Goal: Contribute content: Contribute content

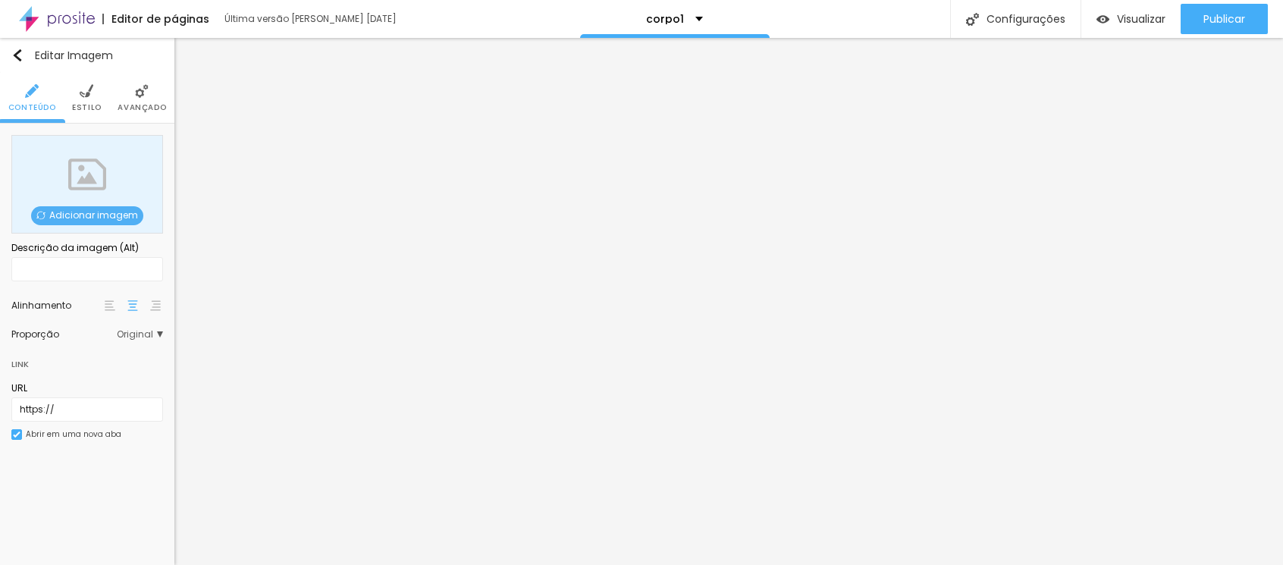
click at [99, 213] on span "Adicionar imagem" at bounding box center [87, 215] width 112 height 19
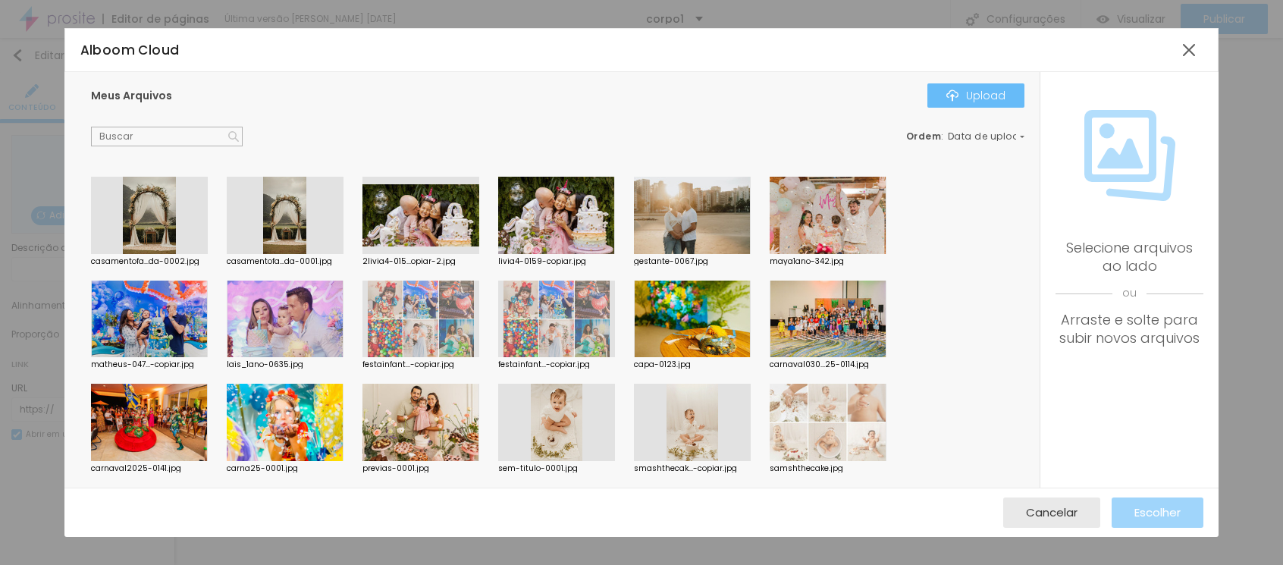
click at [976, 95] on div "Upload" at bounding box center [975, 95] width 59 height 12
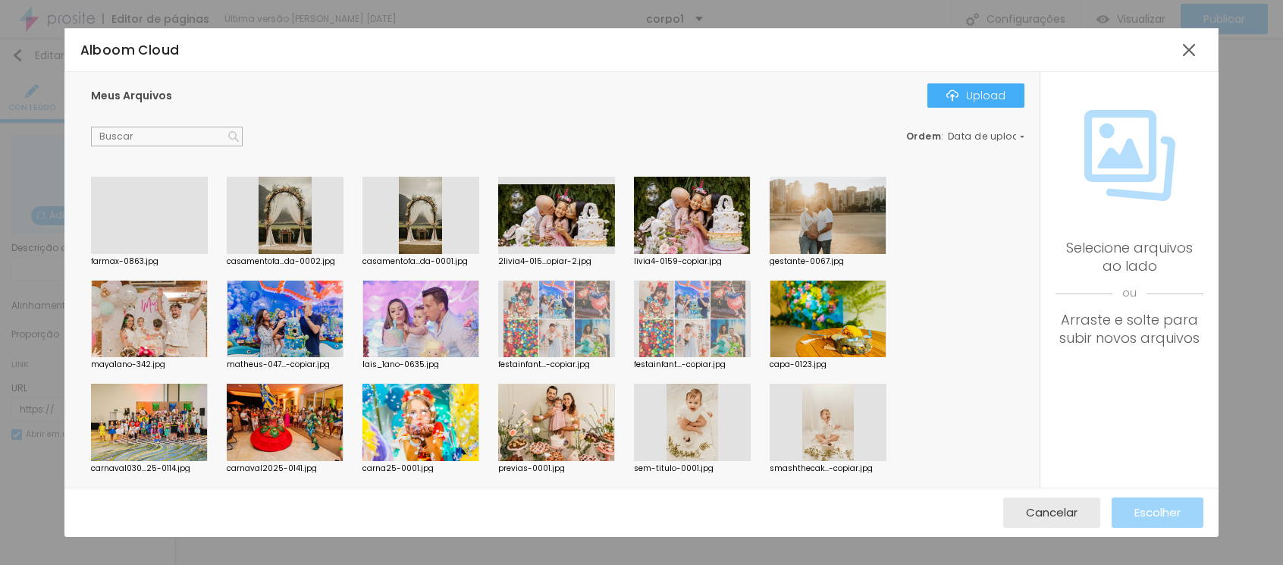
click at [141, 254] on div at bounding box center [149, 254] width 117 height 0
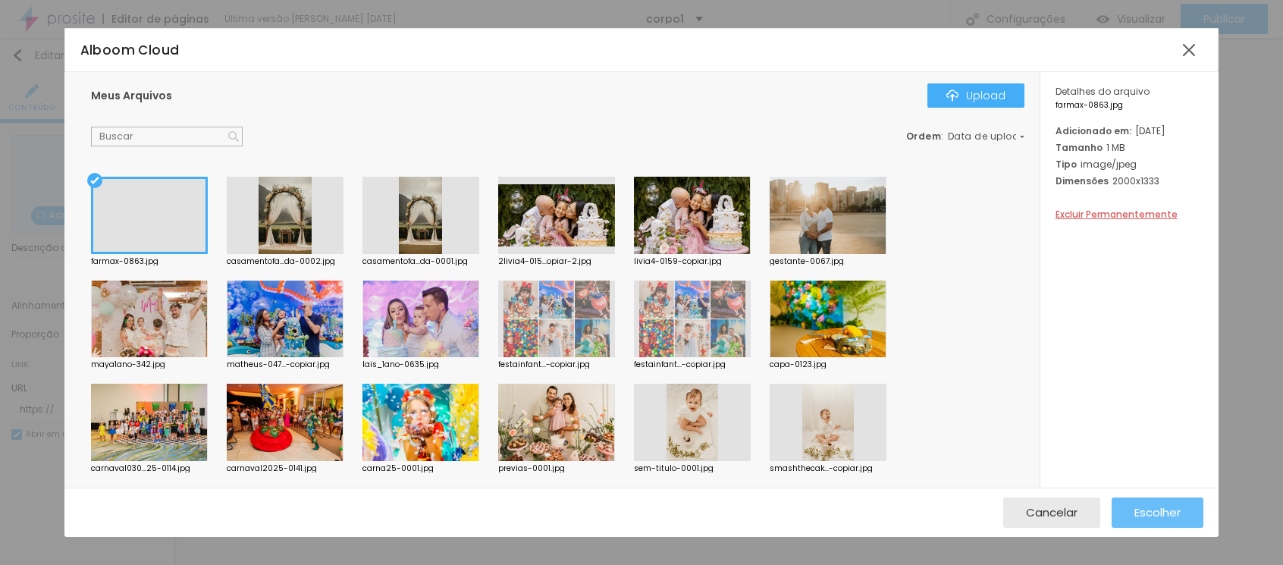
click at [1130, 512] on button "Escolher" at bounding box center [1158, 512] width 92 height 30
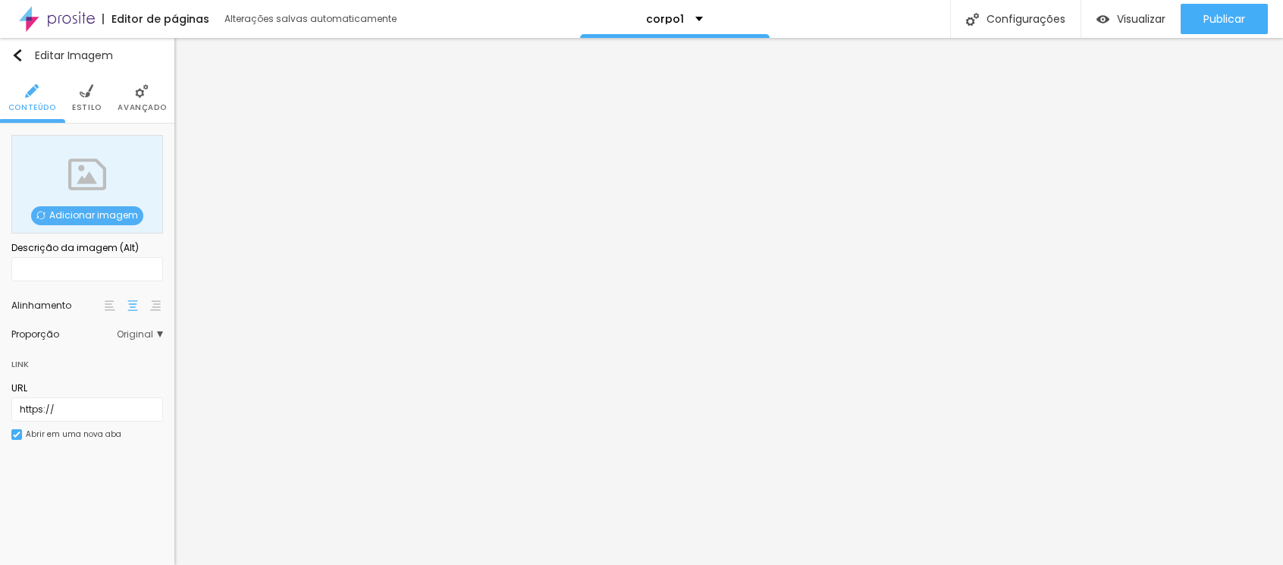
click at [86, 213] on span "Adicionar imagem" at bounding box center [87, 215] width 112 height 19
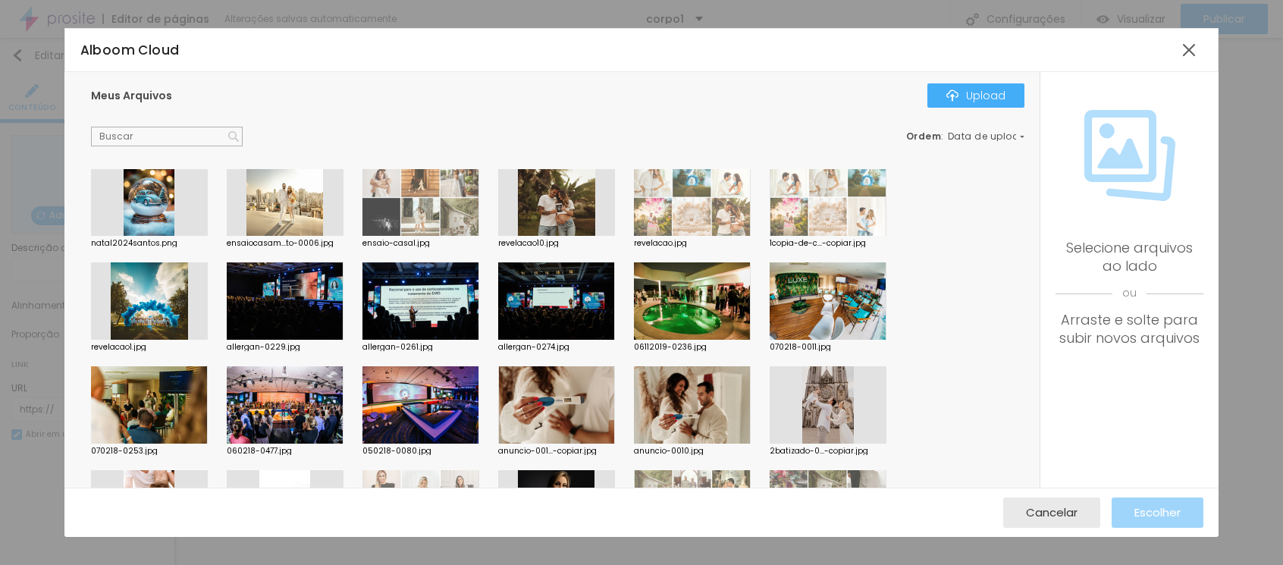
scroll to position [939, 0]
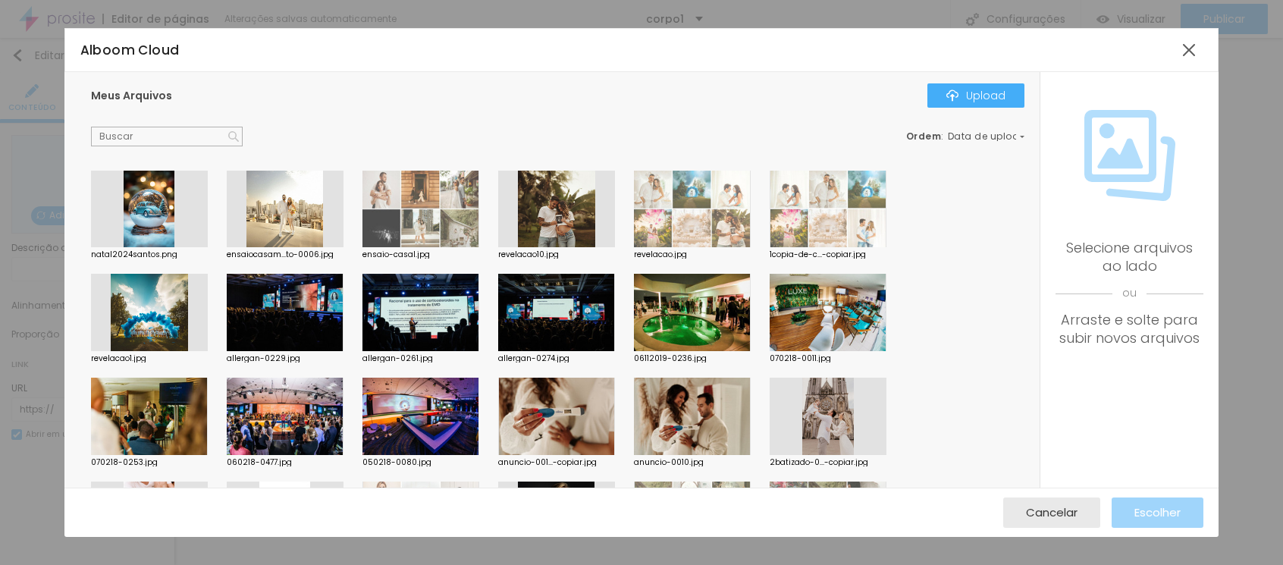
click at [297, 313] on div at bounding box center [285, 312] width 117 height 77
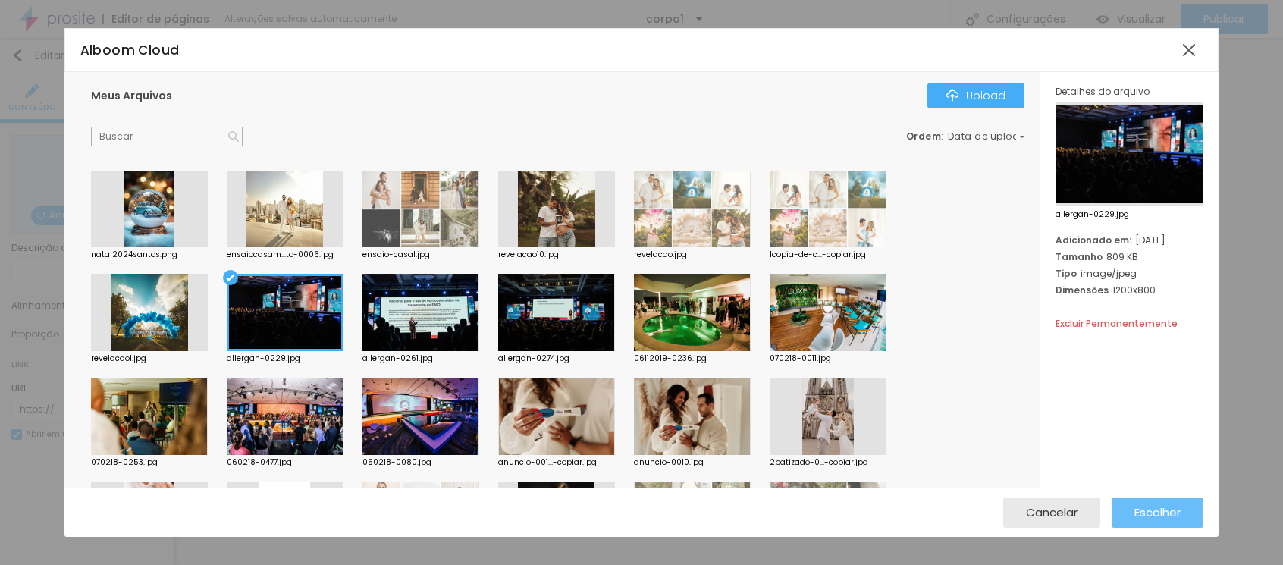
click at [1166, 506] on span "Escolher" at bounding box center [1157, 512] width 46 height 13
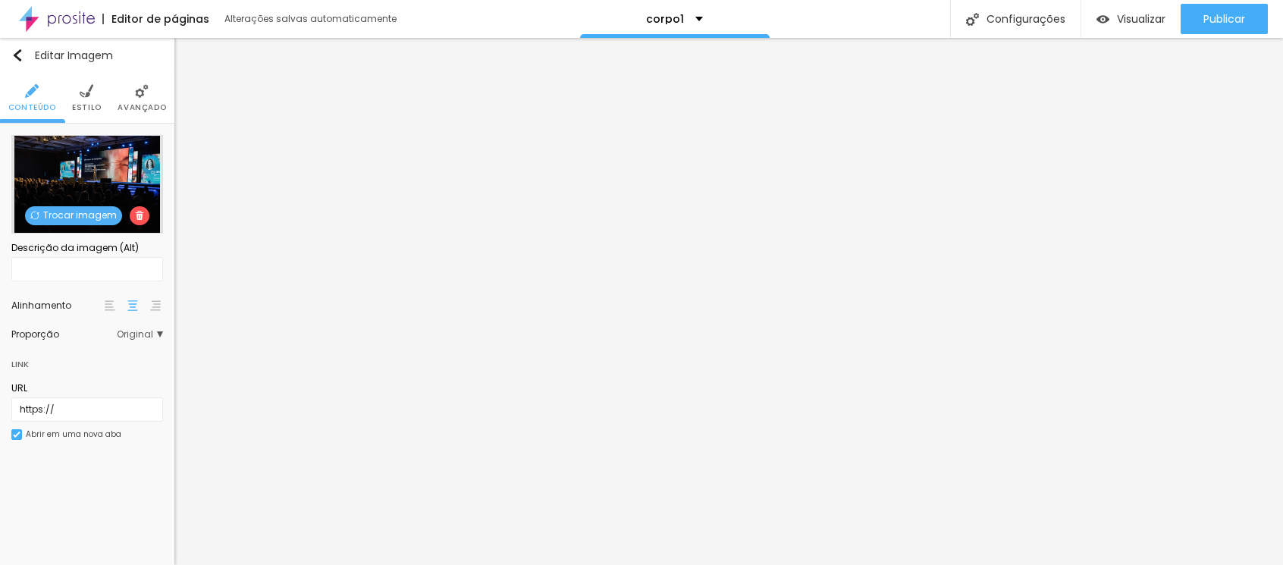
click at [77, 209] on span "Trocar imagem" at bounding box center [73, 215] width 97 height 19
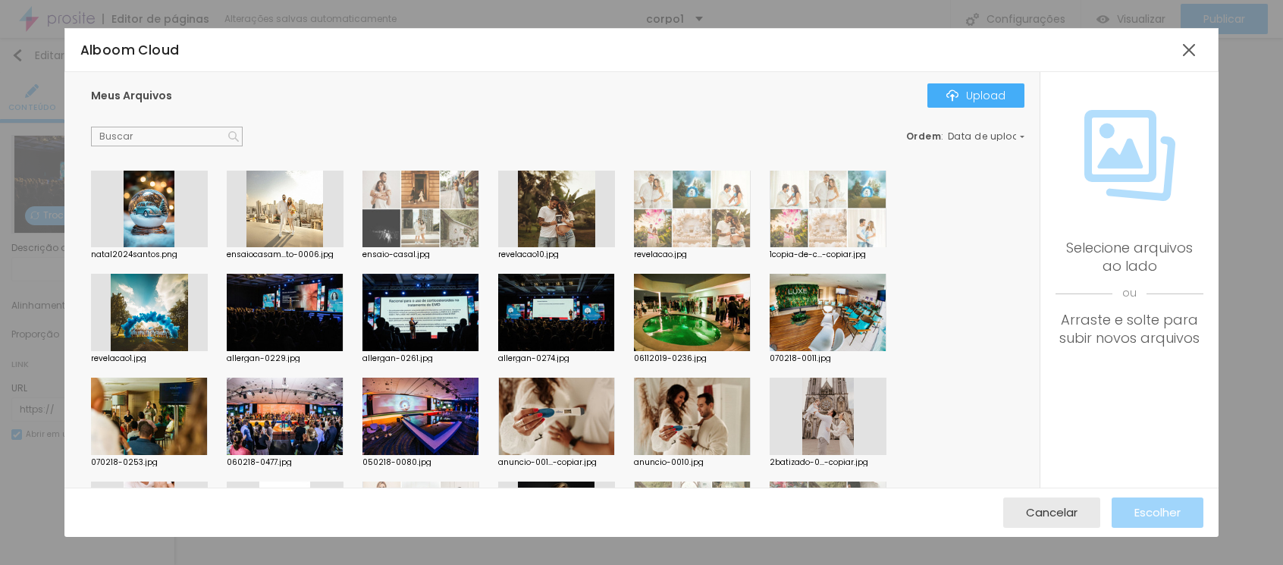
click at [430, 307] on div at bounding box center [420, 312] width 117 height 77
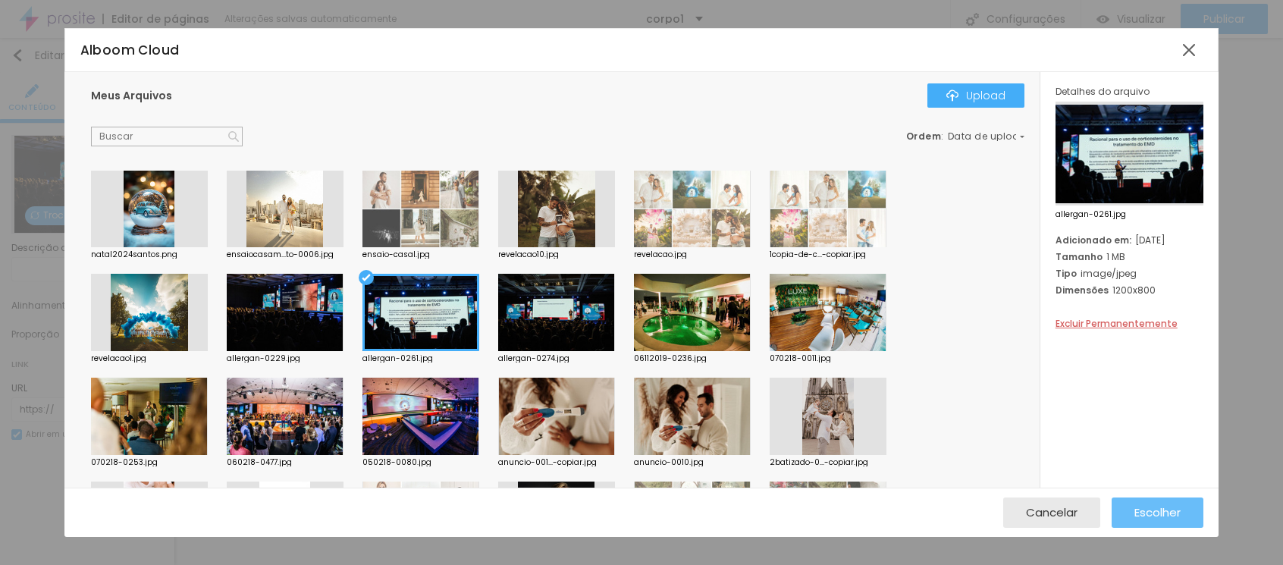
click at [1150, 515] on span "Escolher" at bounding box center [1157, 512] width 46 height 13
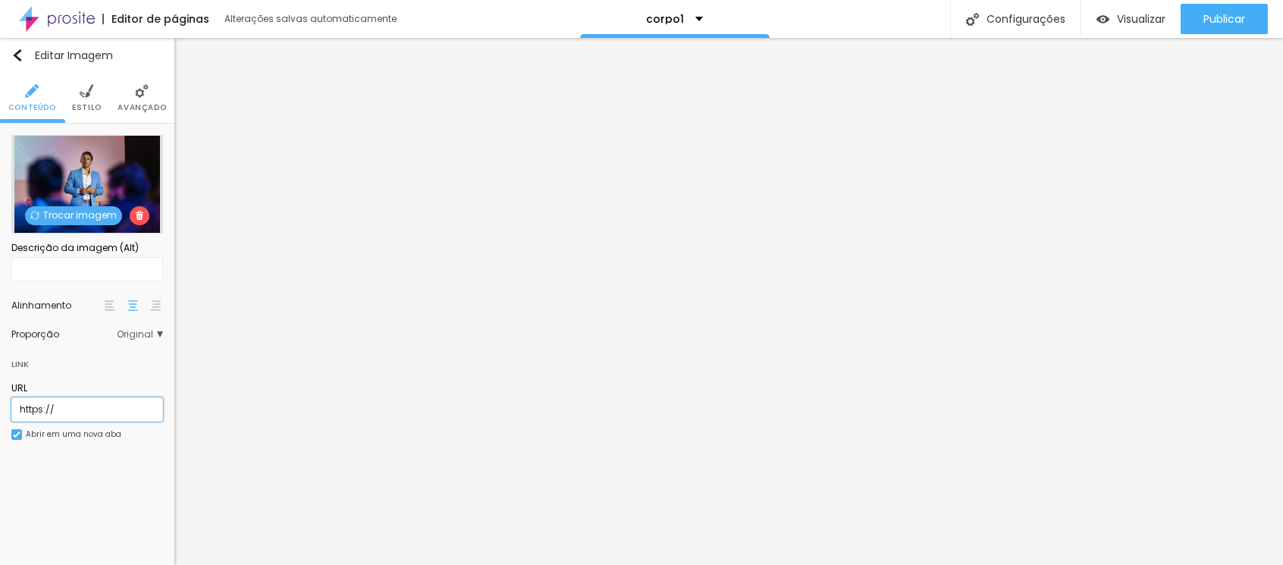
click at [100, 408] on input "https://" at bounding box center [87, 409] width 152 height 24
drag, startPoint x: 100, startPoint y: 408, endPoint x: -9, endPoint y: 398, distance: 109.6
click at [0, 398] on html "Editor de páginas Alterações [PERSON_NAME] automaticamente corpo1 Configurações…" at bounding box center [641, 282] width 1283 height 565
paste input "[DOMAIN_NAME][URL]"
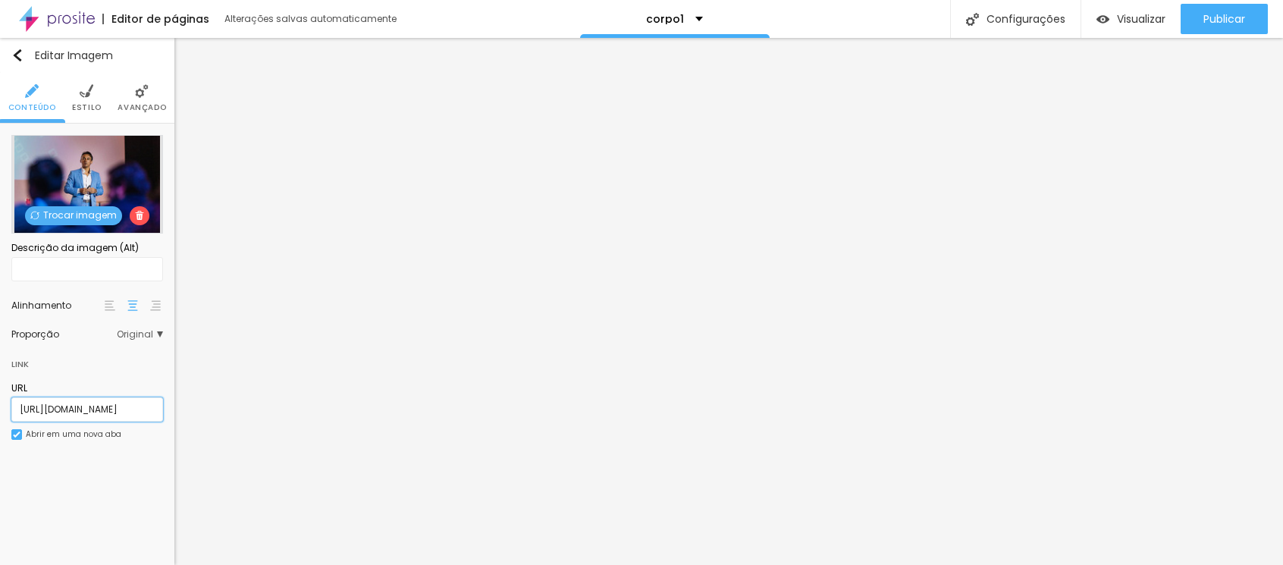
type input "[URL][DOMAIN_NAME]"
click at [20, 433] on div at bounding box center [16, 434] width 11 height 11
click at [90, 93] on img at bounding box center [87, 91] width 14 height 14
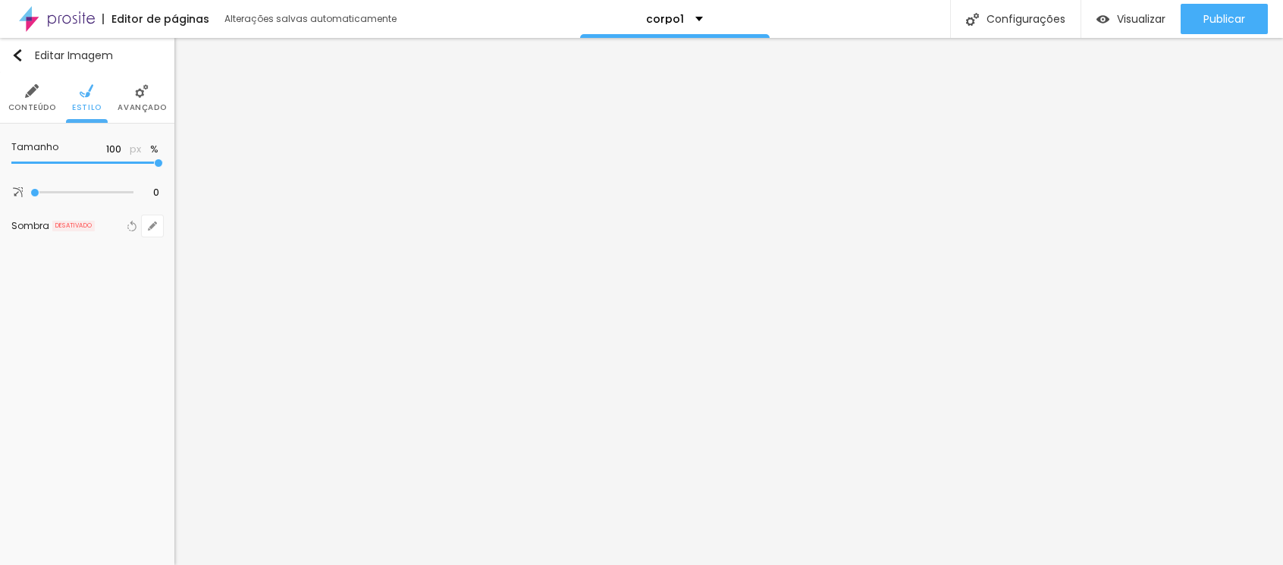
click at [142, 93] on img at bounding box center [142, 91] width 14 height 14
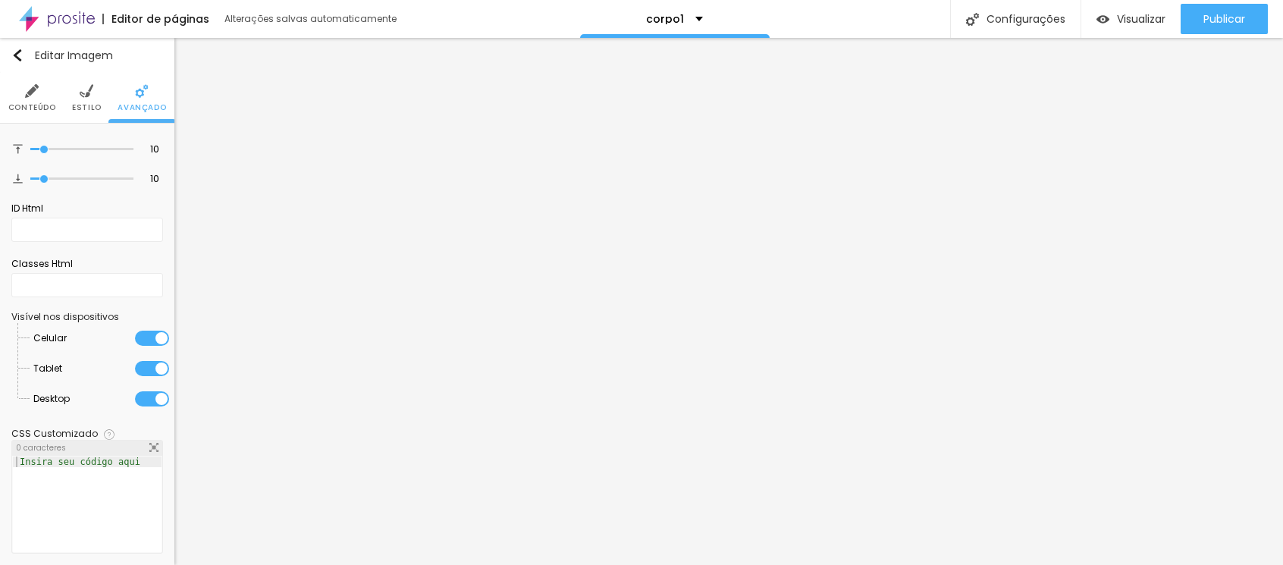
click at [30, 99] on li "Conteúdo" at bounding box center [32, 98] width 48 height 50
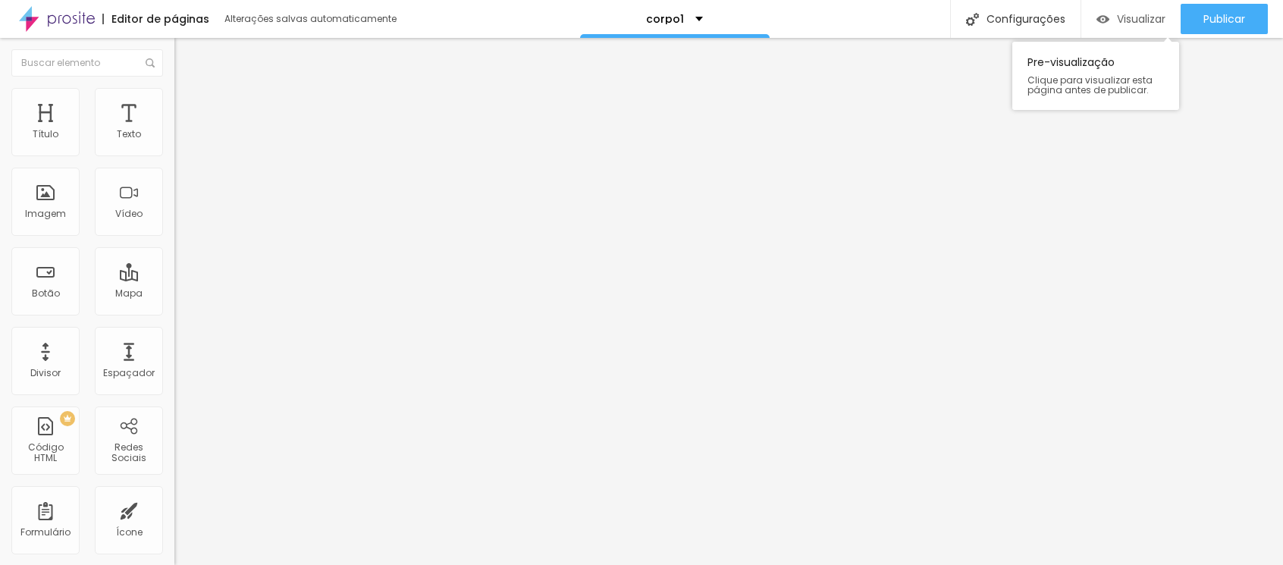
click at [1122, 13] on span "Visualizar" at bounding box center [1141, 19] width 49 height 12
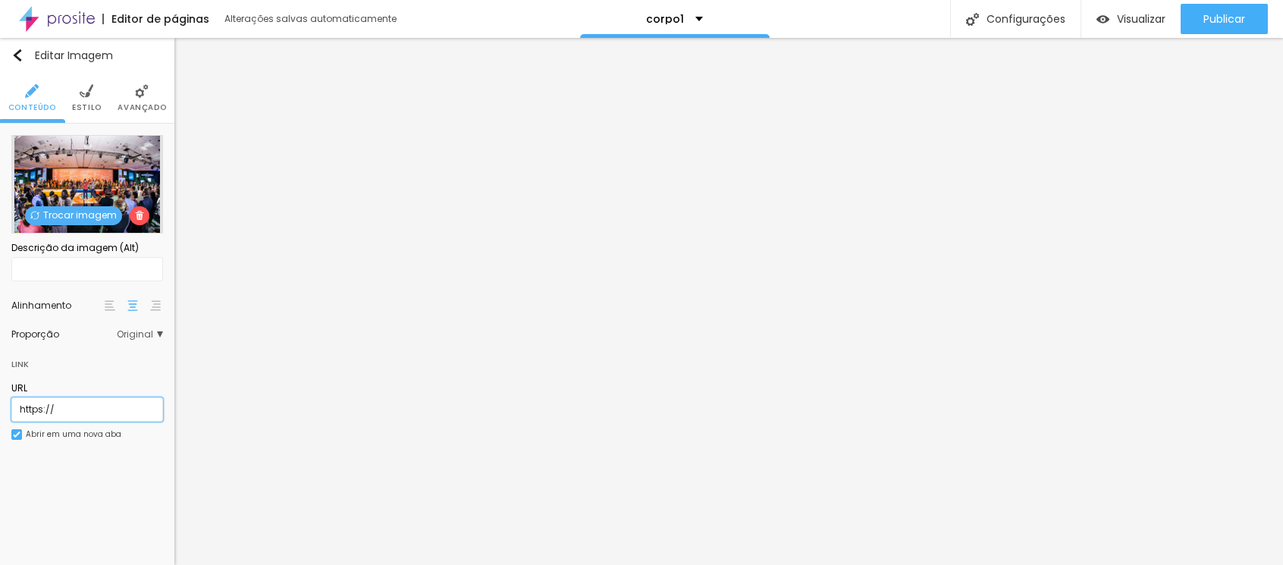
drag, startPoint x: 40, startPoint y: 405, endPoint x: -9, endPoint y: 400, distance: 49.6
click at [0, 400] on html "Editor de páginas Alterações [PERSON_NAME] automaticamente corpo1 Configurações…" at bounding box center [641, 282] width 1283 height 565
paste input "[DOMAIN_NAME][URL]"
type input "[URL][DOMAIN_NAME]"
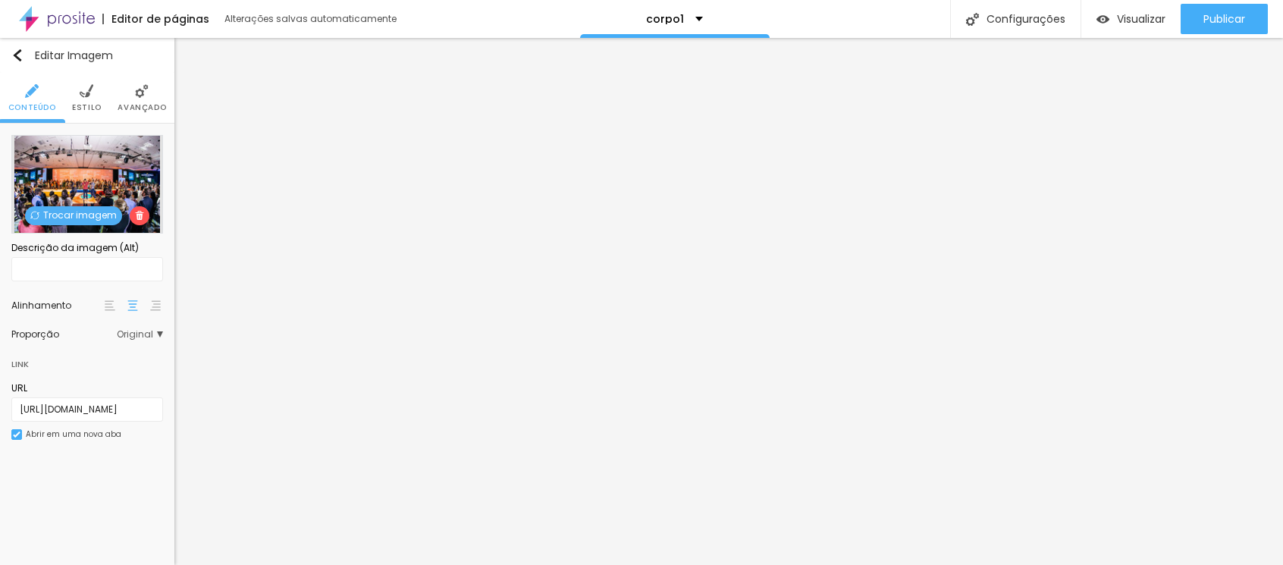
scroll to position [0, 0]
click at [12, 431] on div at bounding box center [16, 434] width 11 height 11
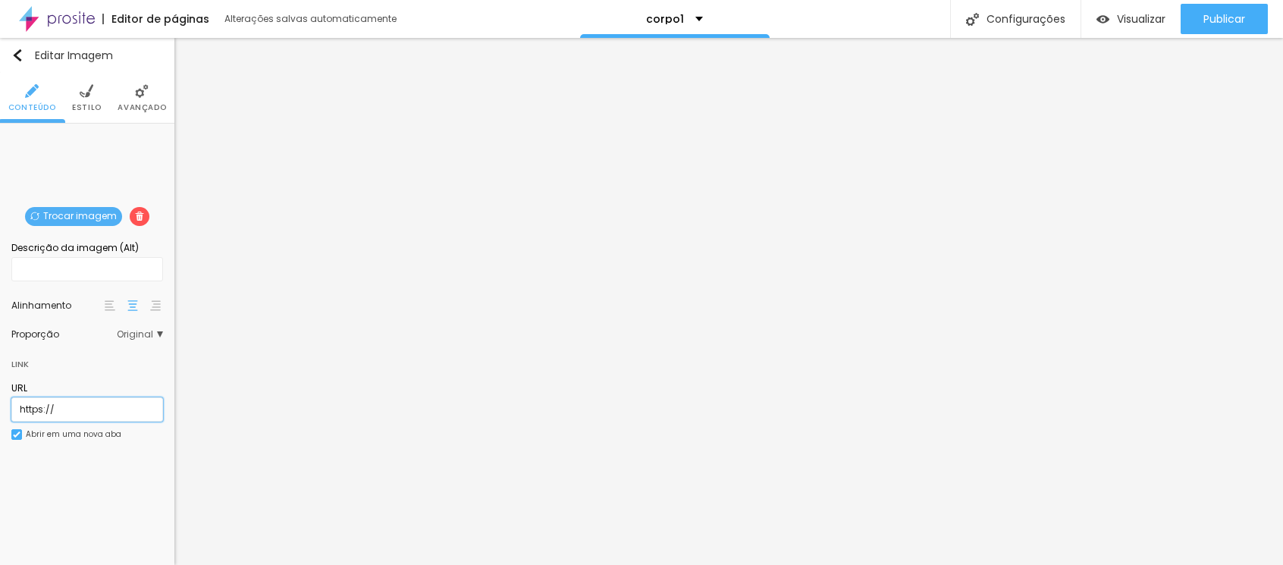
drag, startPoint x: 89, startPoint y: 410, endPoint x: -9, endPoint y: 392, distance: 99.4
click at [0, 392] on html "Editor de páginas Alterações [PERSON_NAME] automaticamente corpo1 Configurações…" at bounding box center [641, 282] width 1283 height 565
paste input "://[DOMAIN_NAME][URL]"
type input "[URL][DOMAIN_NAME]"
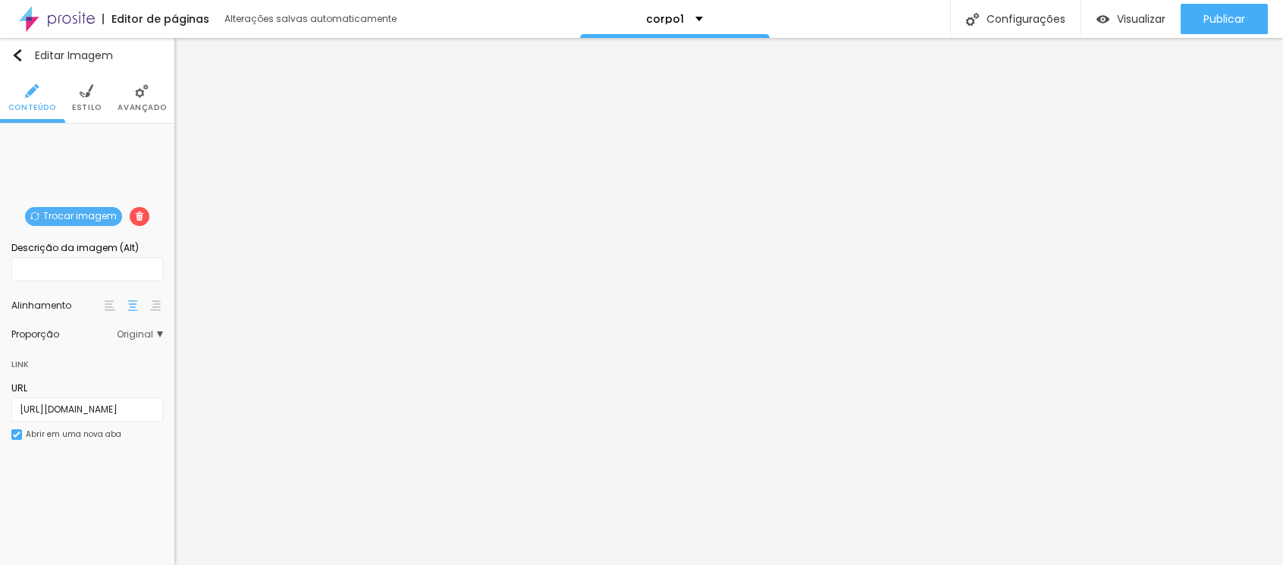
scroll to position [0, 0]
click at [17, 431] on img at bounding box center [17, 435] width 8 height 8
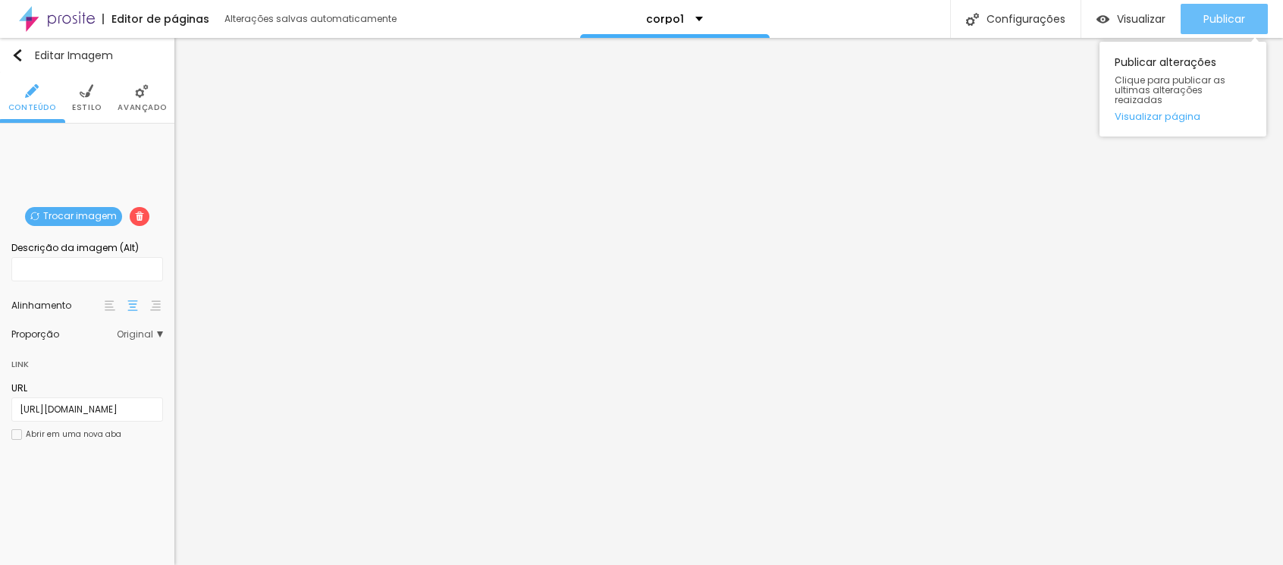
click at [1207, 24] on span "Publicar" at bounding box center [1224, 19] width 42 height 12
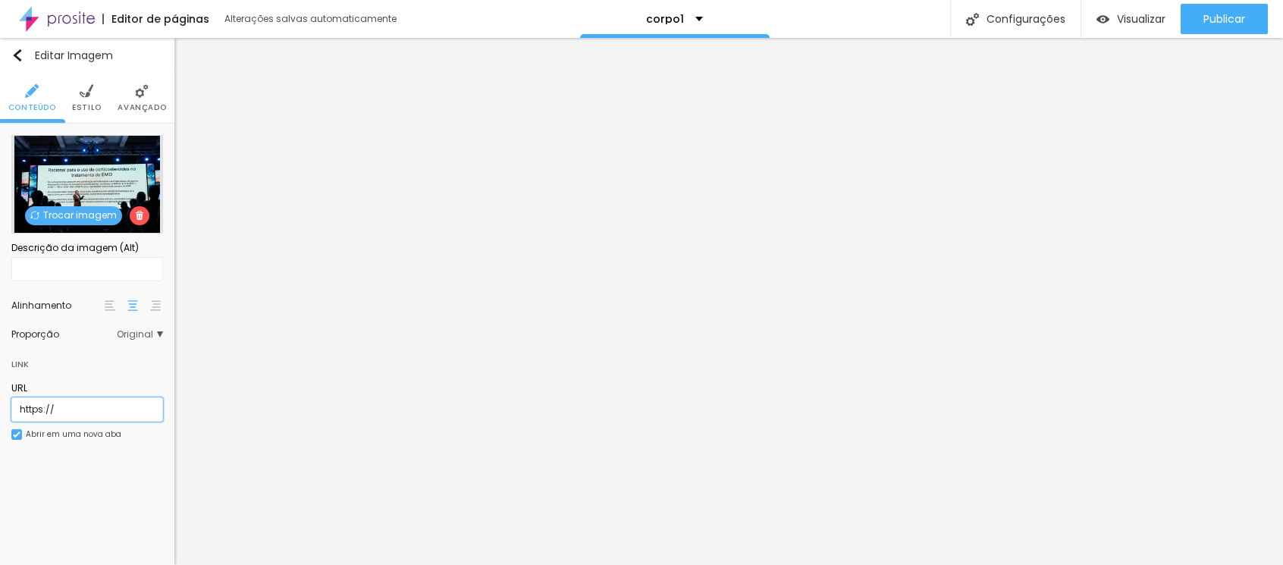
drag, startPoint x: 37, startPoint y: 407, endPoint x: -9, endPoint y: 398, distance: 47.1
click at [0, 398] on html "Editor de páginas Alterações [PERSON_NAME] automaticamente corpo1 Configurações…" at bounding box center [641, 282] width 1283 height 565
paste input "[DOMAIN_NAME][URL]"
type input "[URL][DOMAIN_NAME]"
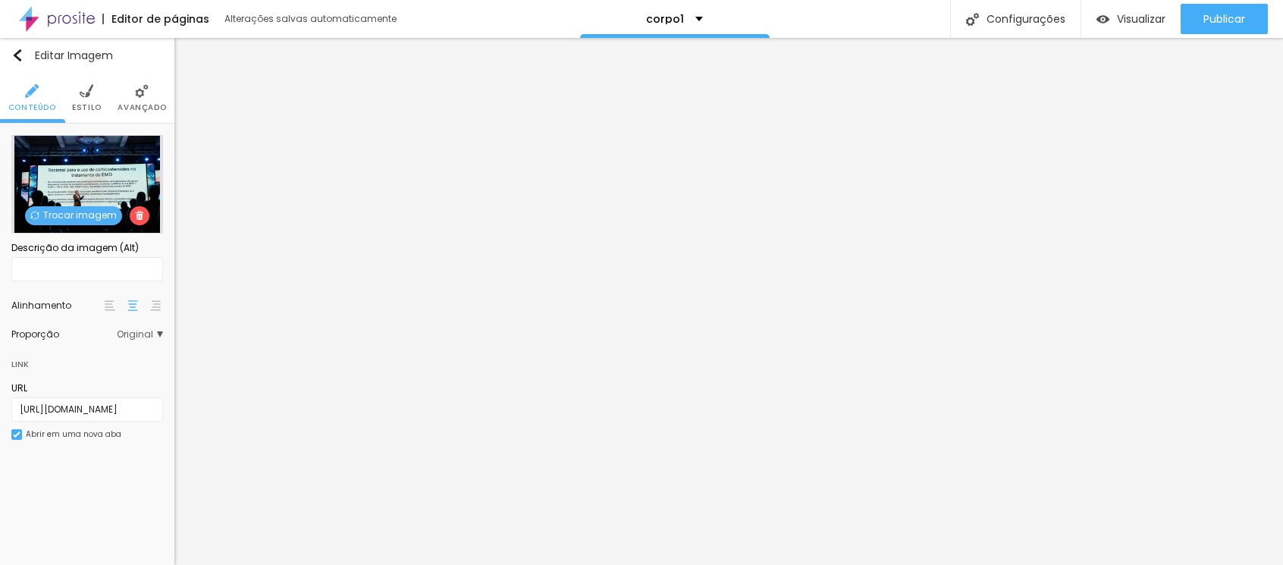
click at [17, 435] on img at bounding box center [17, 435] width 8 height 8
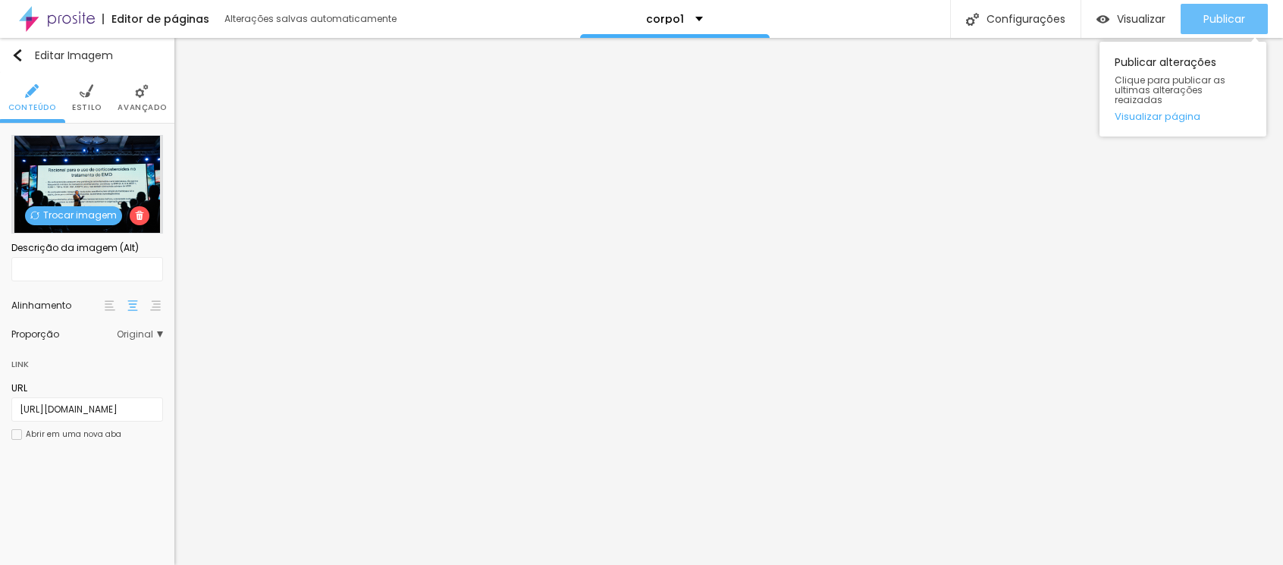
click at [1225, 13] on span "Publicar" at bounding box center [1224, 19] width 42 height 12
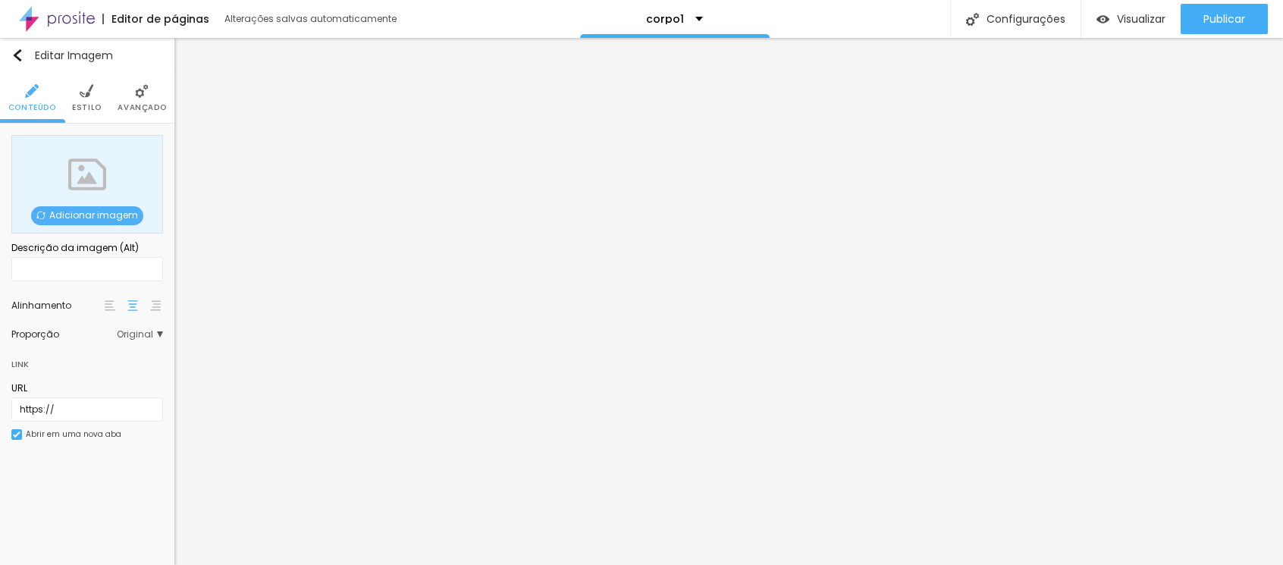
click at [96, 215] on span "Adicionar imagem" at bounding box center [87, 215] width 112 height 19
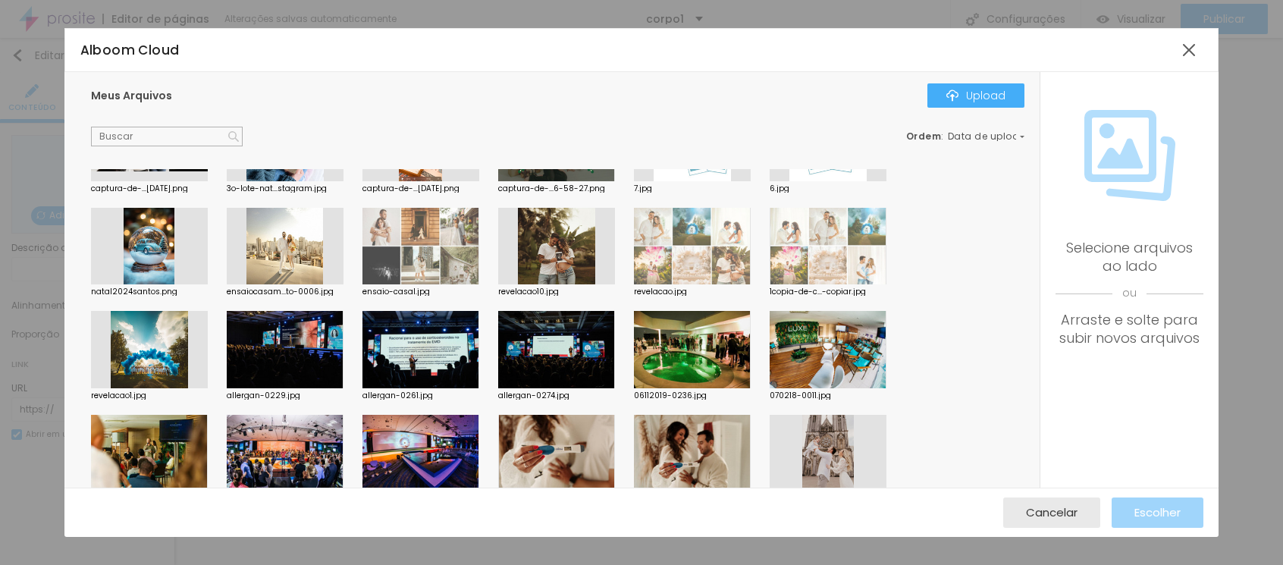
scroll to position [881, 0]
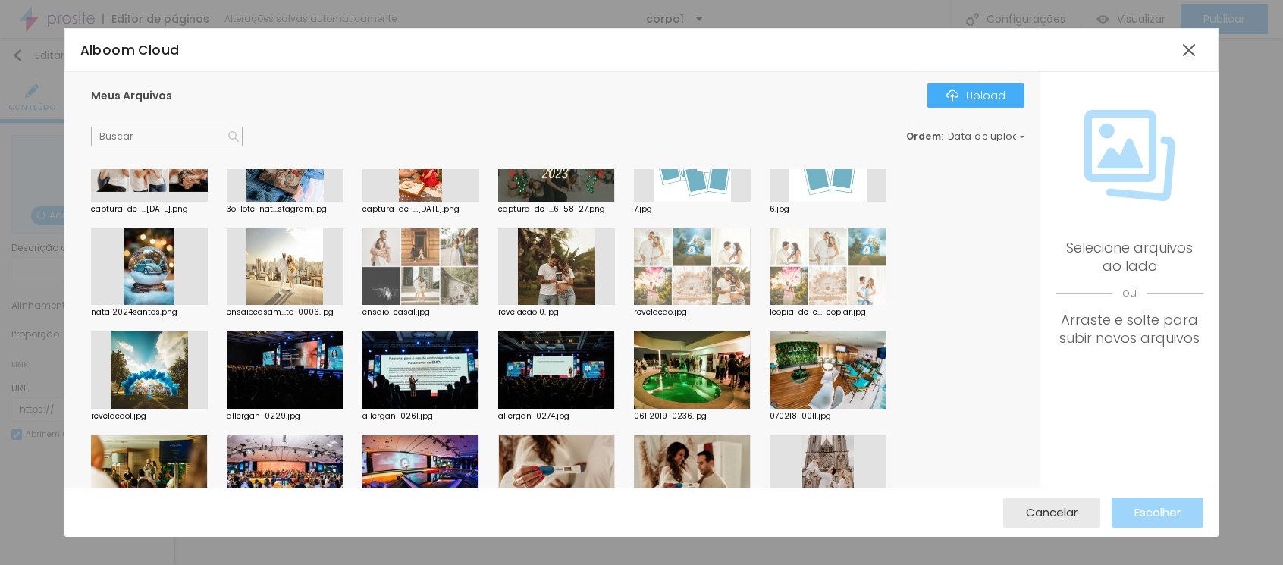
click at [698, 362] on div at bounding box center [692, 369] width 117 height 77
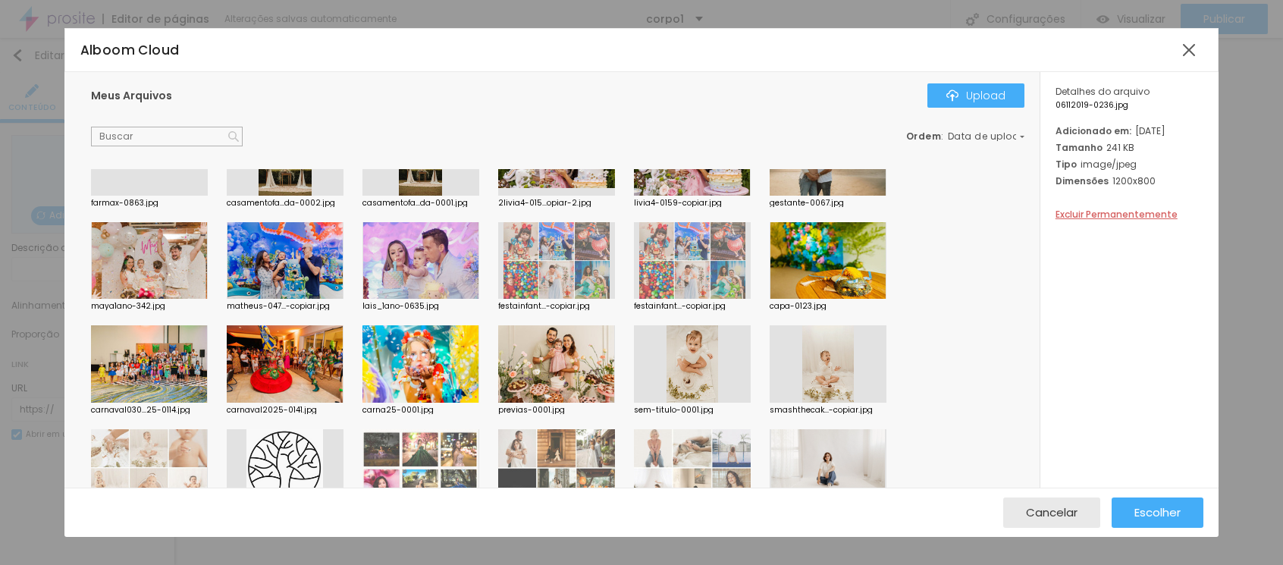
scroll to position [0, 0]
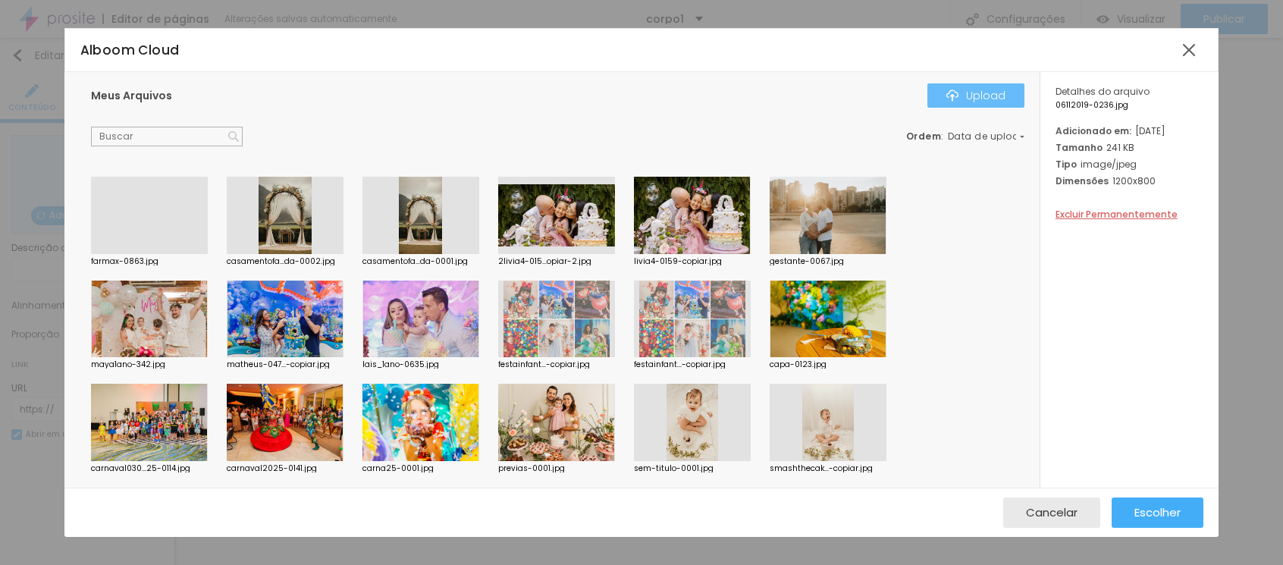
click at [971, 93] on div "Upload" at bounding box center [975, 95] width 59 height 12
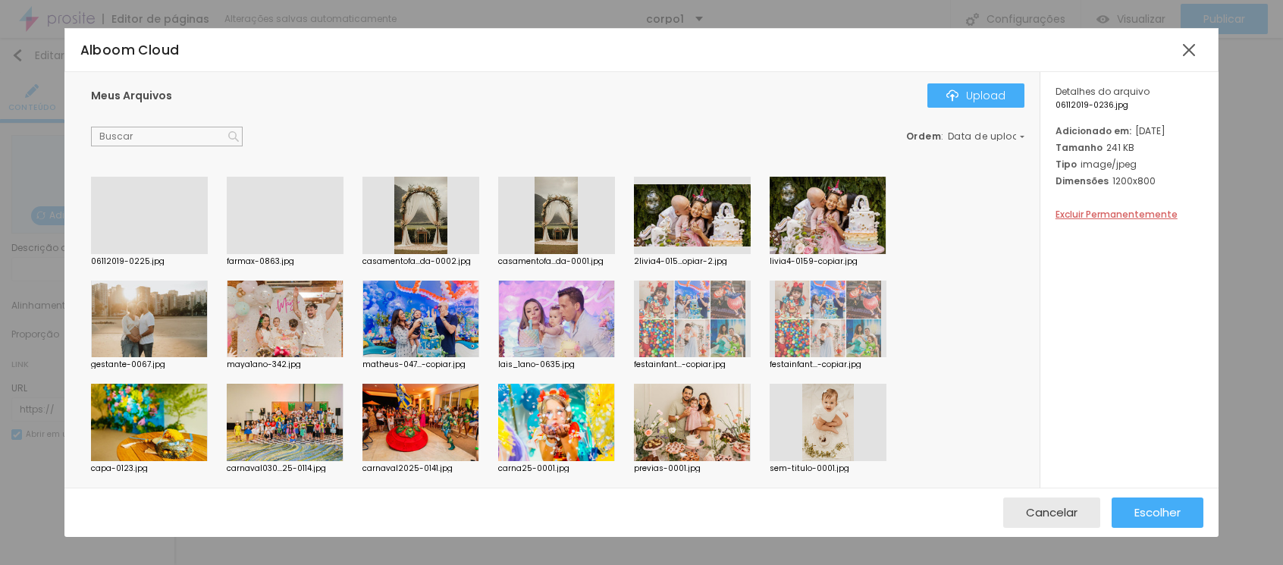
click at [127, 254] on div at bounding box center [149, 254] width 117 height 0
click at [1178, 507] on span "Escolher" at bounding box center [1157, 512] width 46 height 13
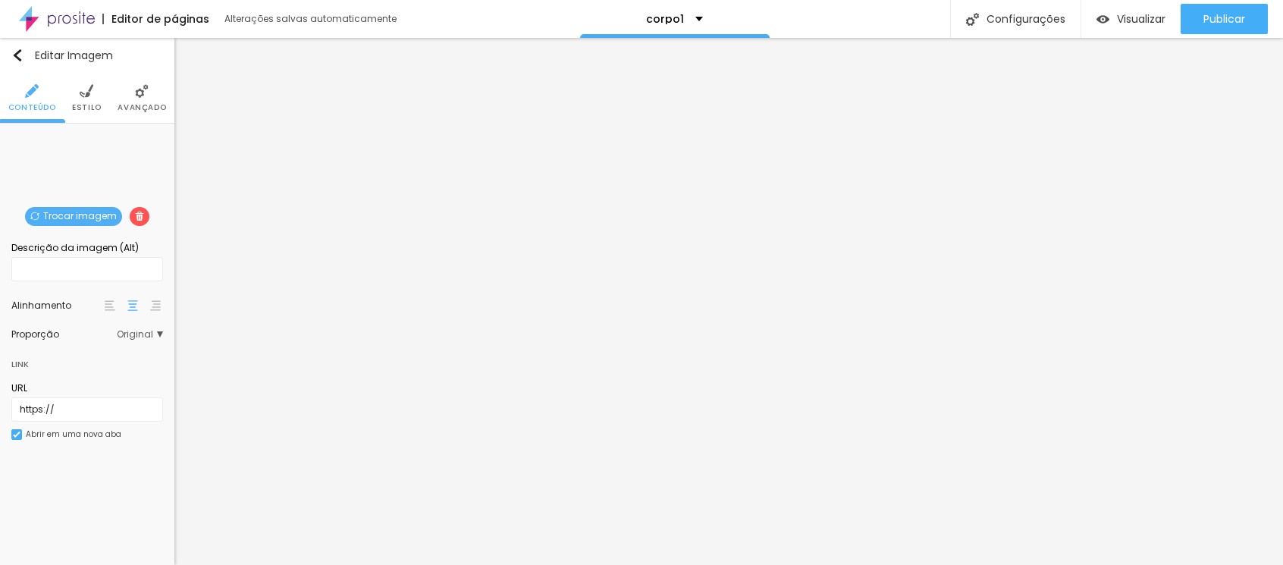
drag, startPoint x: 13, startPoint y: 53, endPoint x: 83, endPoint y: 128, distance: 103.0
click at [13, 54] on img "button" at bounding box center [17, 55] width 12 height 12
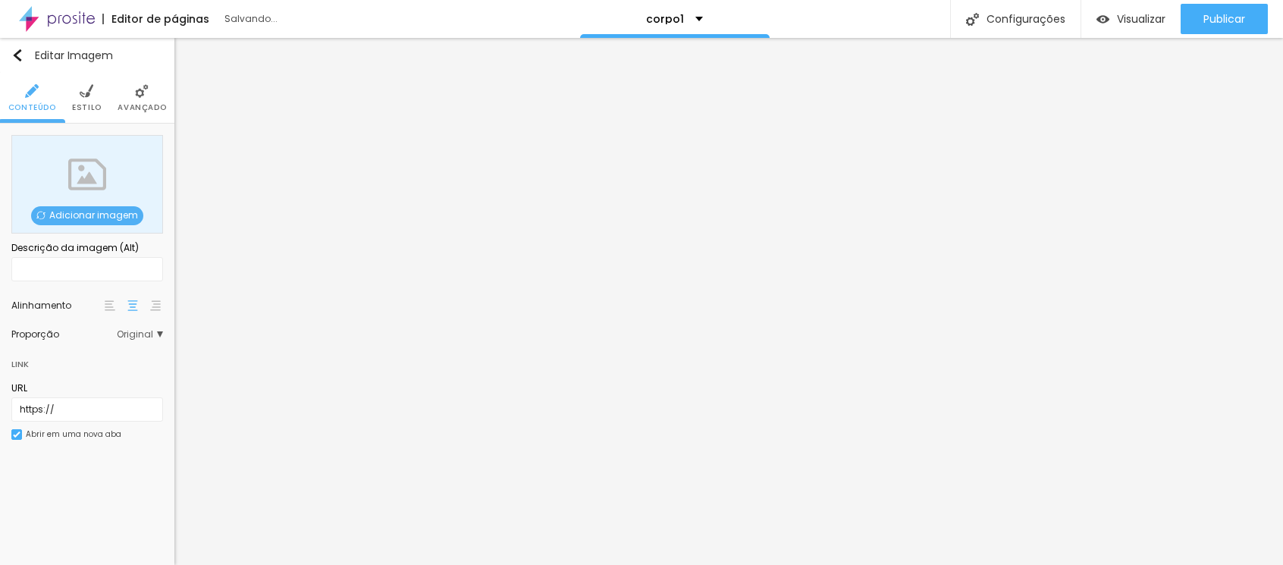
click at [116, 214] on span "Adicionar imagem" at bounding box center [87, 215] width 112 height 19
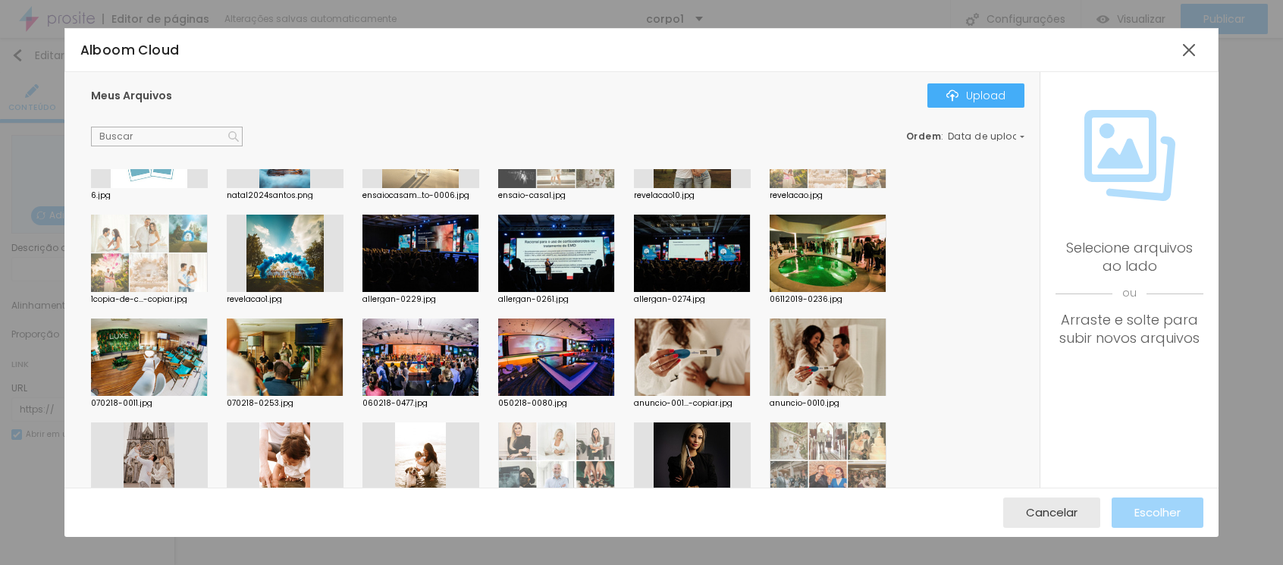
scroll to position [984, 0]
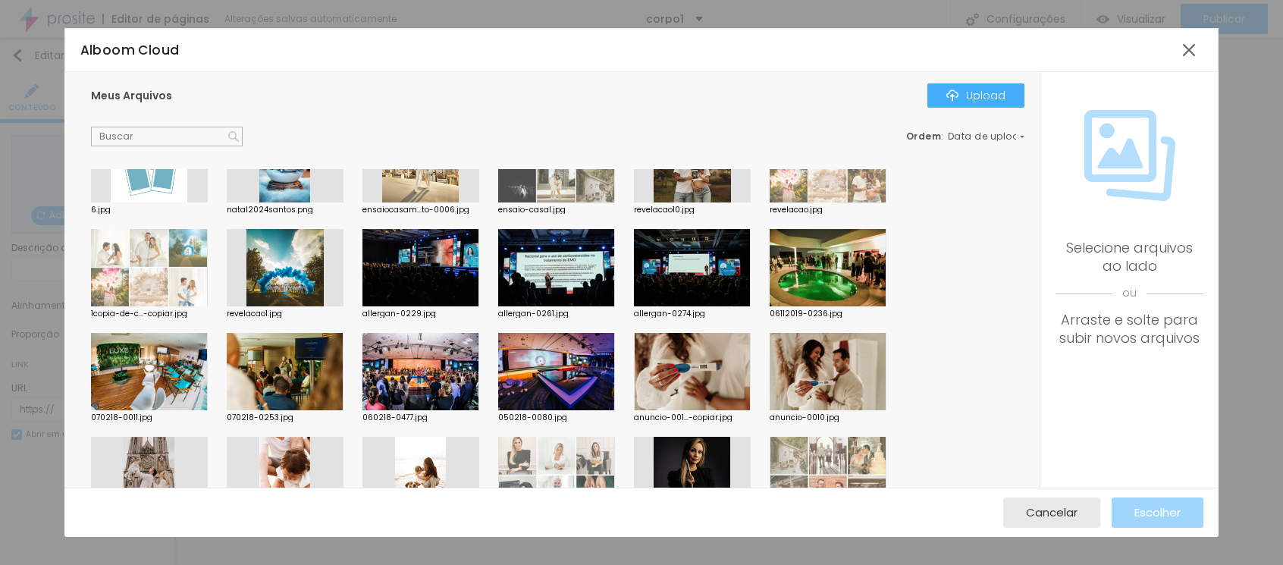
click at [170, 364] on div at bounding box center [149, 371] width 117 height 77
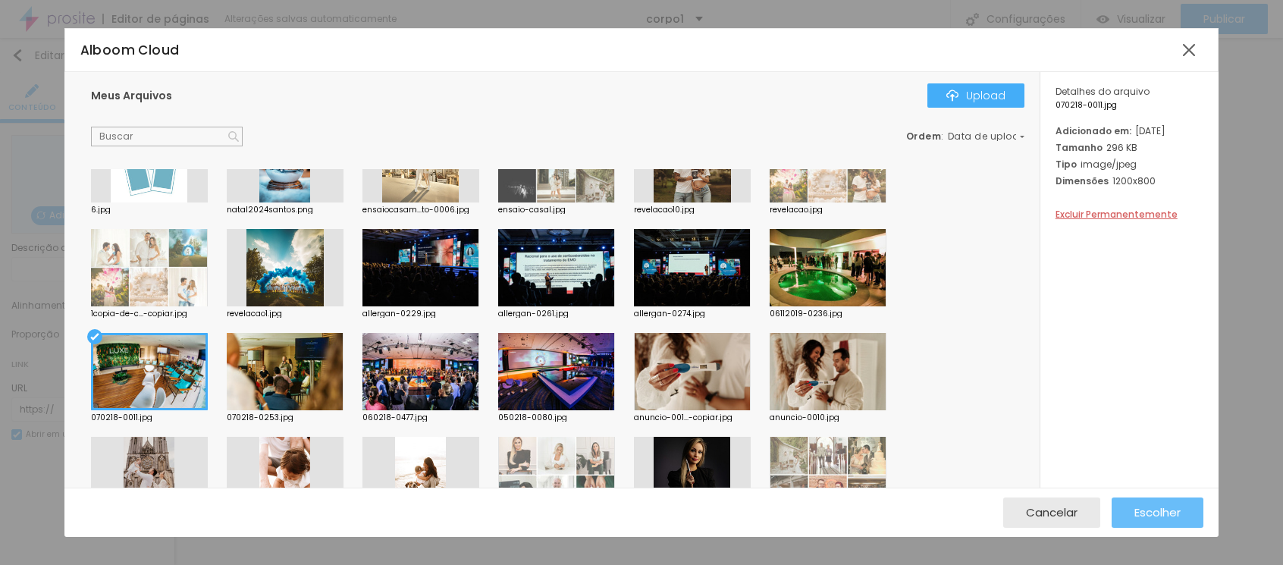
click at [1154, 506] on span "Escolher" at bounding box center [1157, 512] width 46 height 13
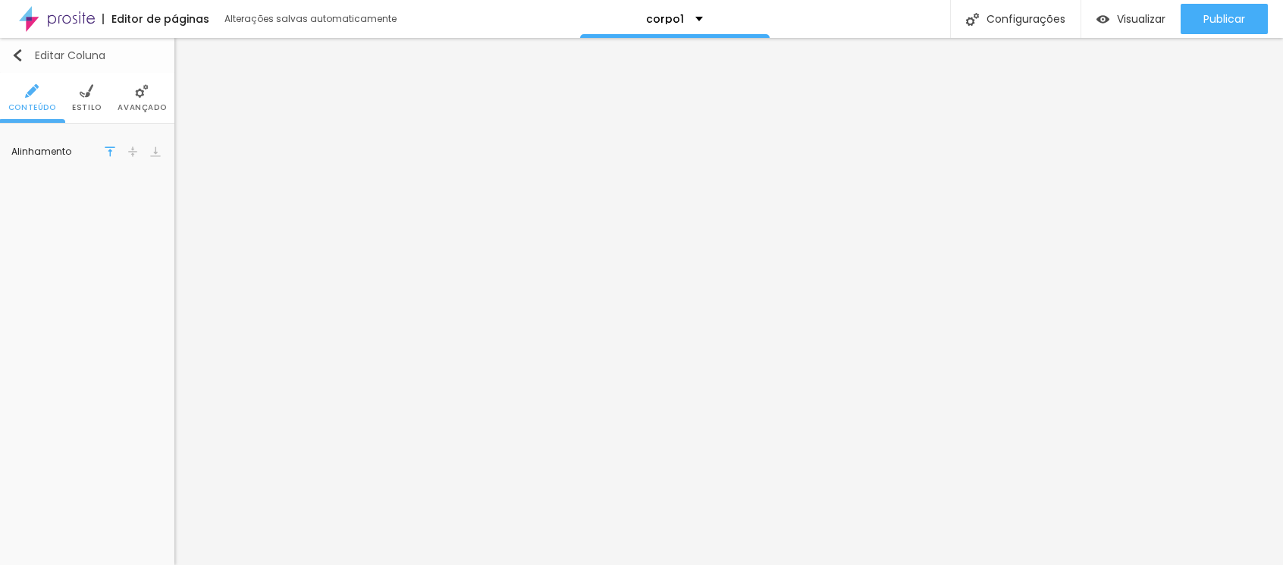
click at [20, 58] on img "button" at bounding box center [17, 55] width 12 height 12
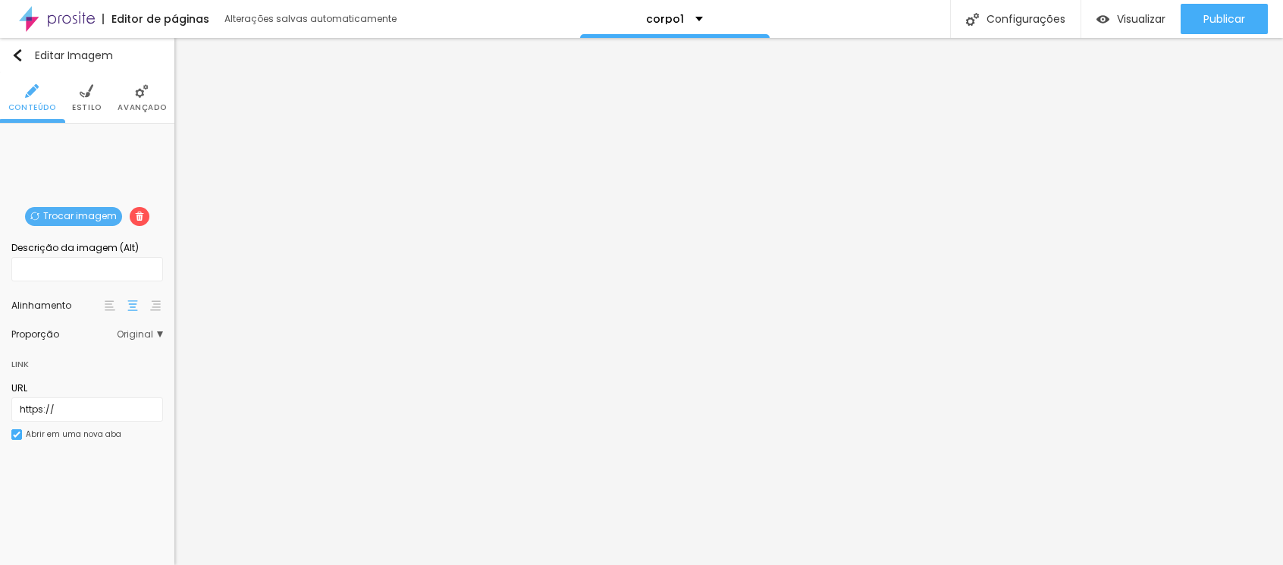
click at [80, 213] on span "Trocar imagem" at bounding box center [73, 216] width 97 height 19
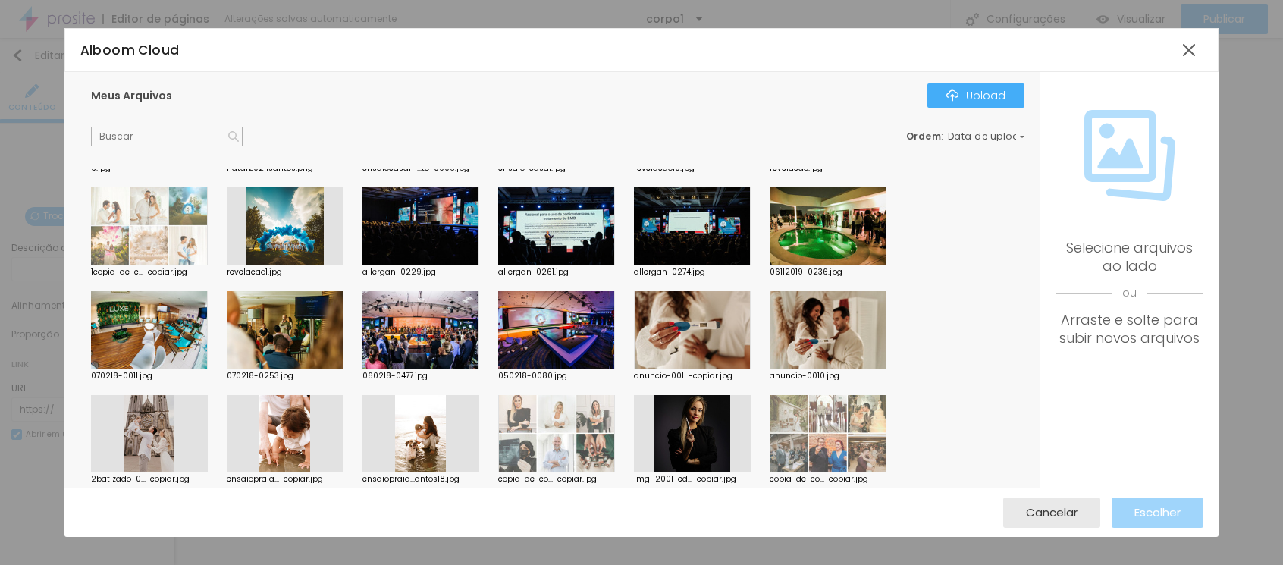
scroll to position [963, 0]
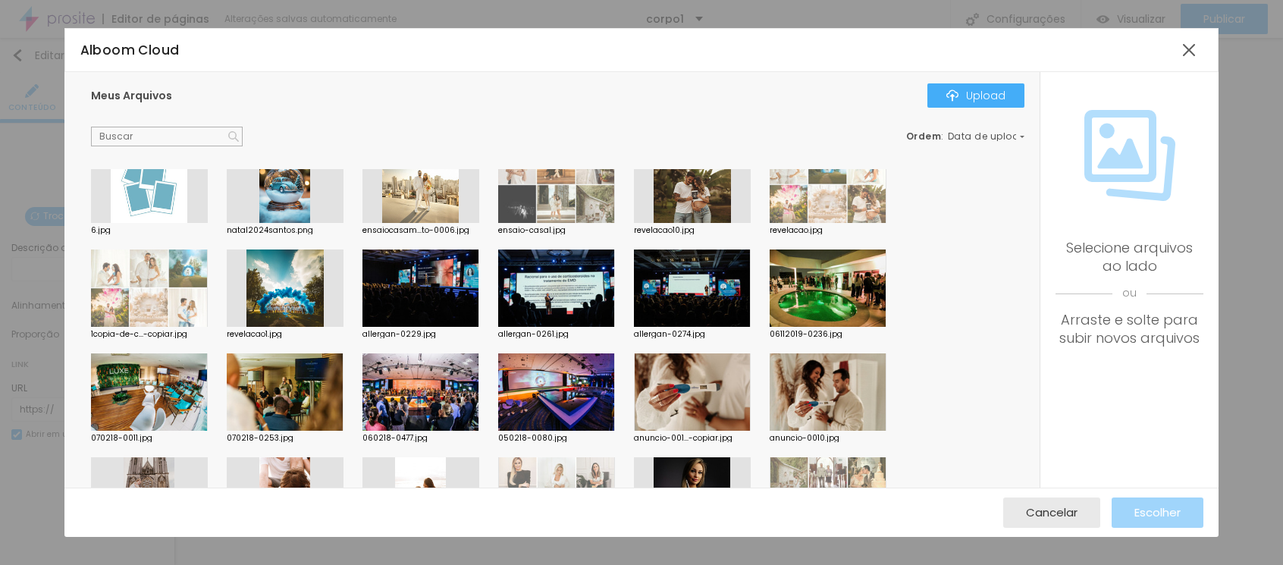
click at [149, 391] on div at bounding box center [149, 391] width 117 height 77
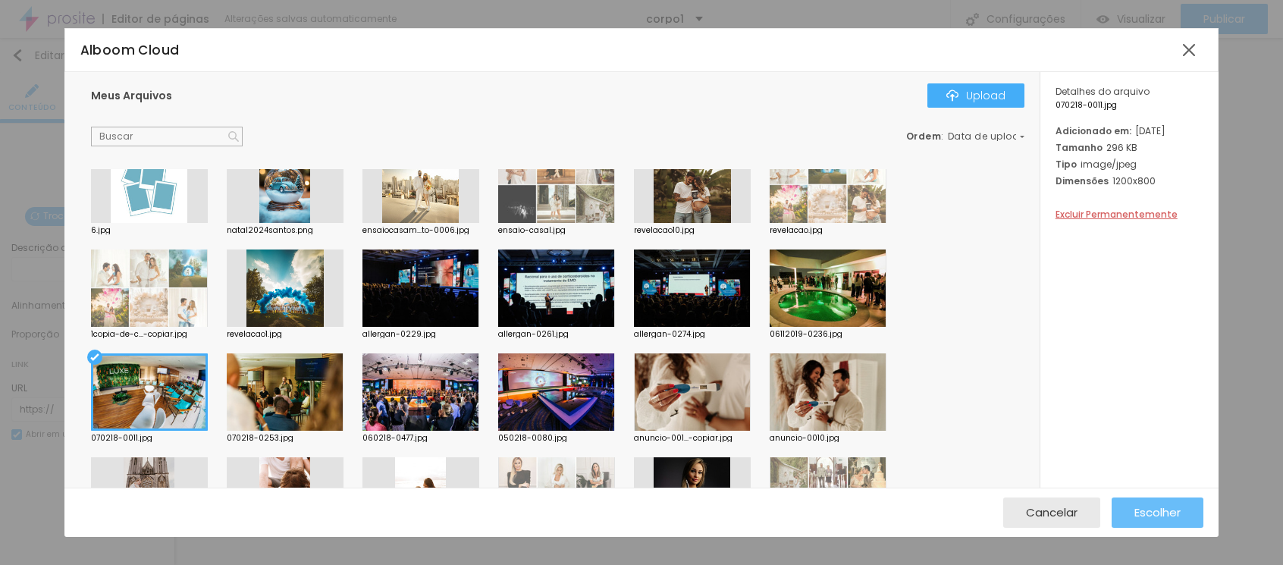
click at [1151, 508] on span "Escolher" at bounding box center [1157, 512] width 46 height 13
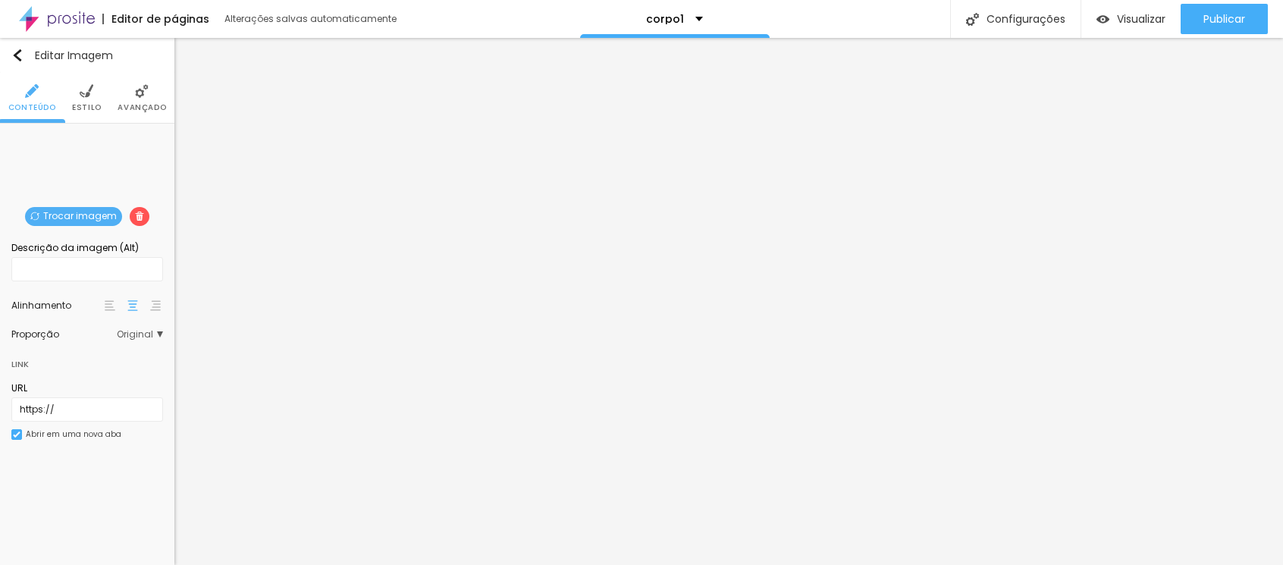
click at [74, 218] on span "Trocar imagem" at bounding box center [73, 216] width 97 height 19
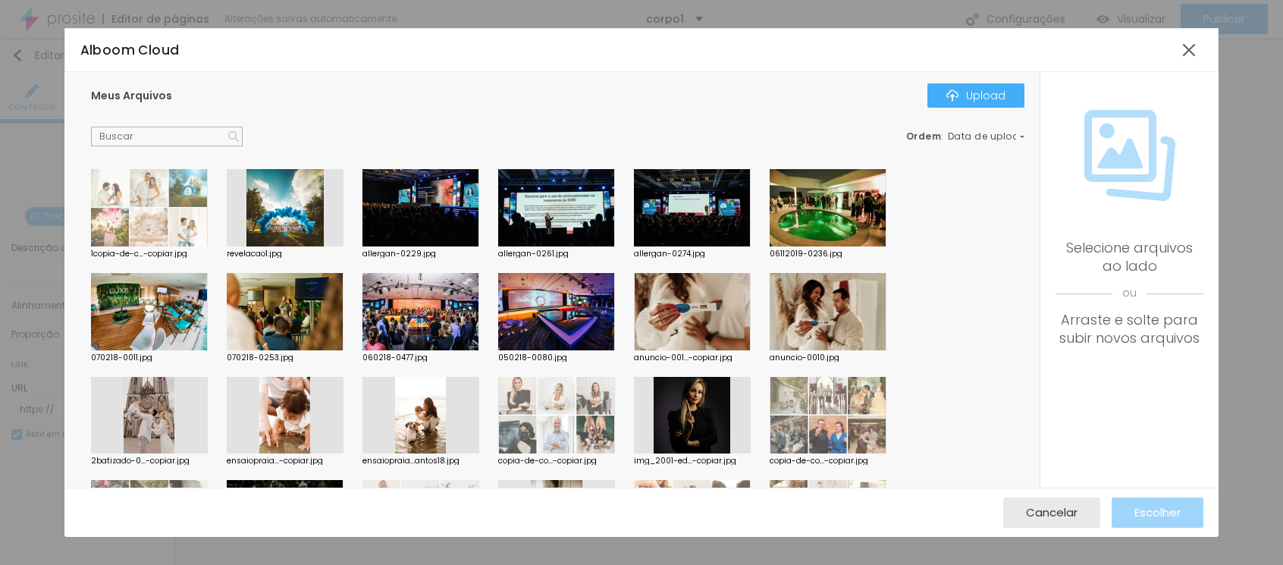
scroll to position [987, 0]
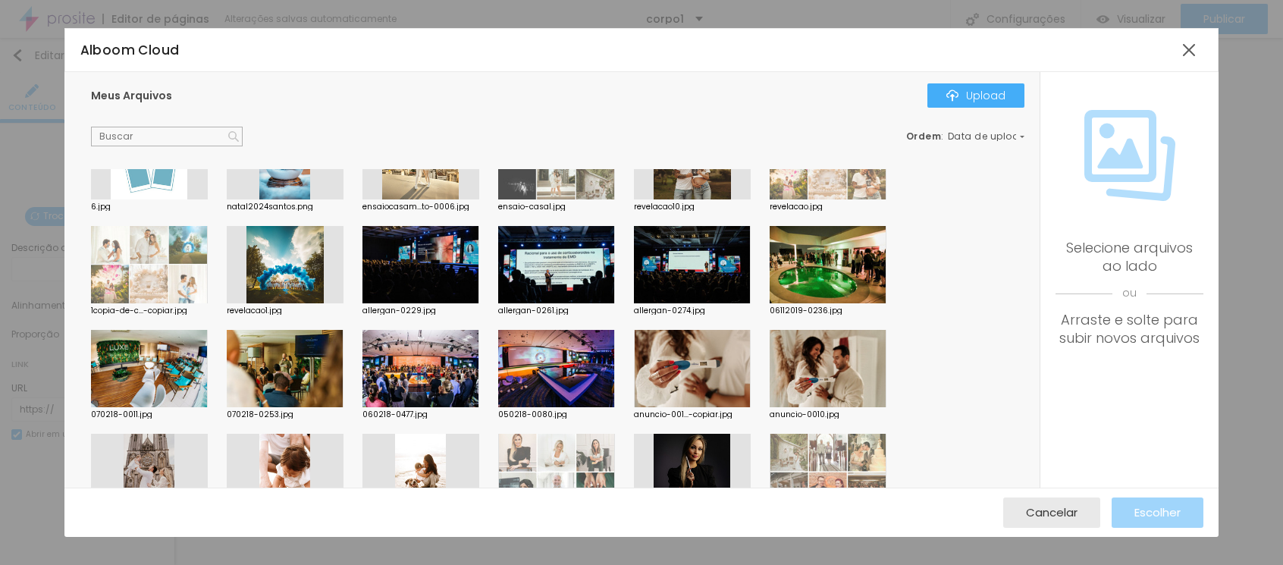
click at [829, 263] on div at bounding box center [828, 264] width 117 height 77
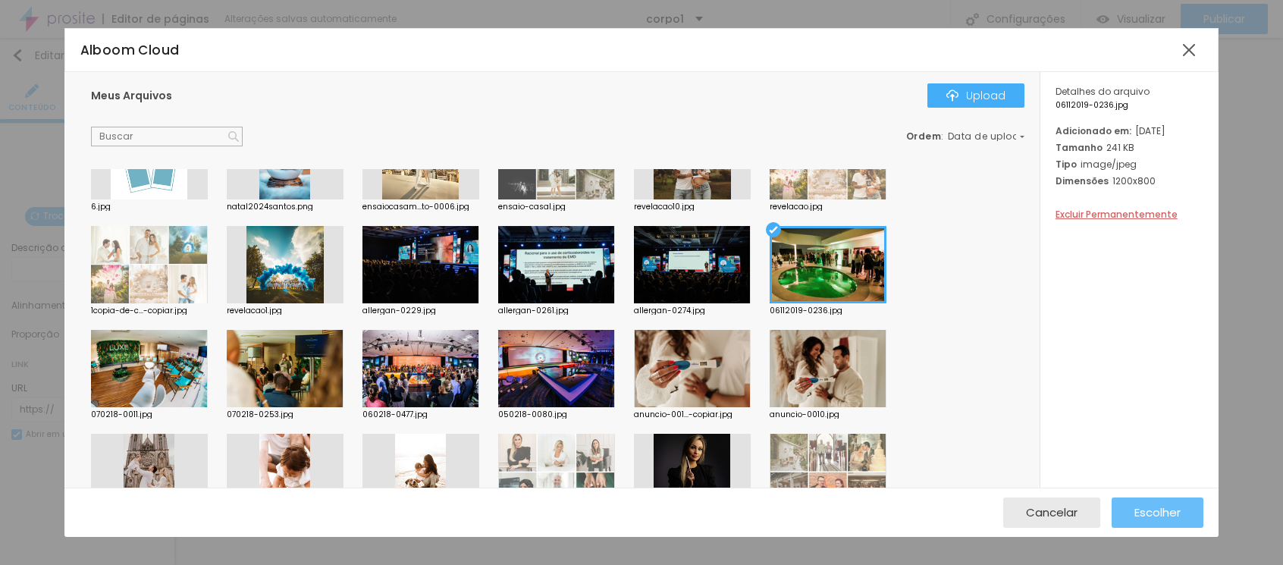
click at [1158, 506] on span "Escolher" at bounding box center [1157, 512] width 46 height 13
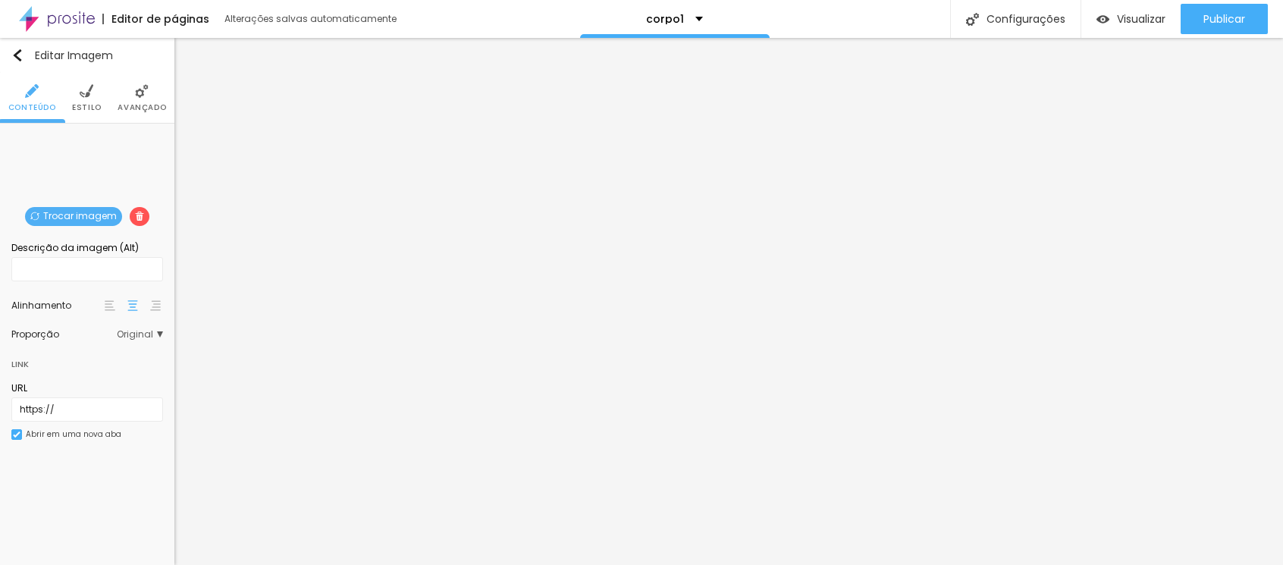
click at [76, 213] on span "Trocar imagem" at bounding box center [73, 216] width 97 height 19
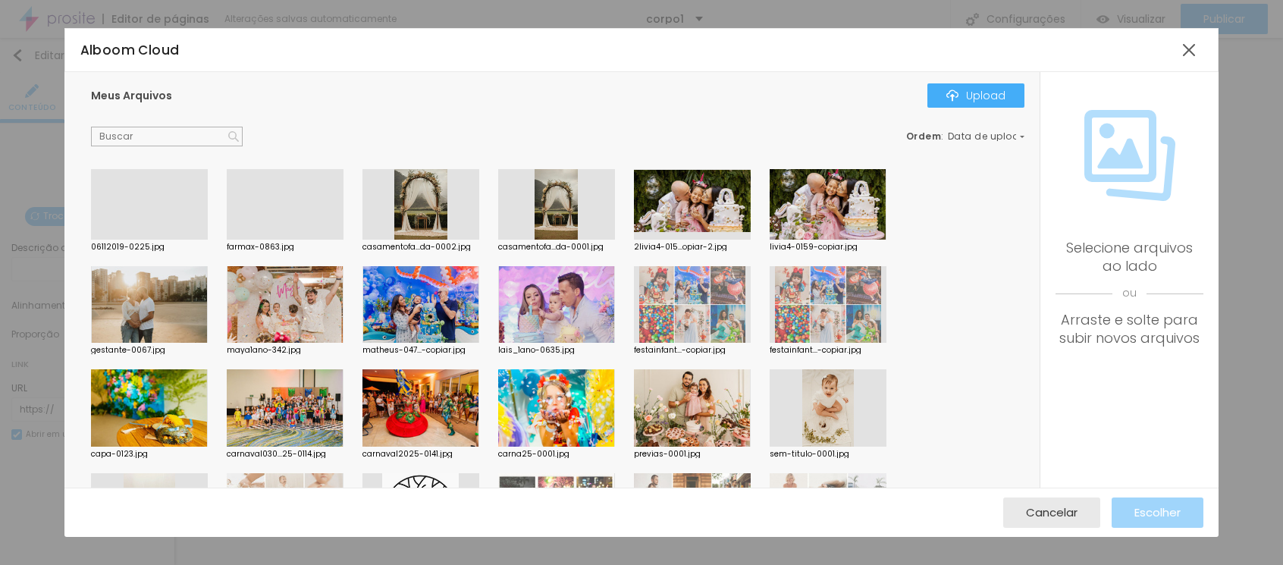
scroll to position [0, 0]
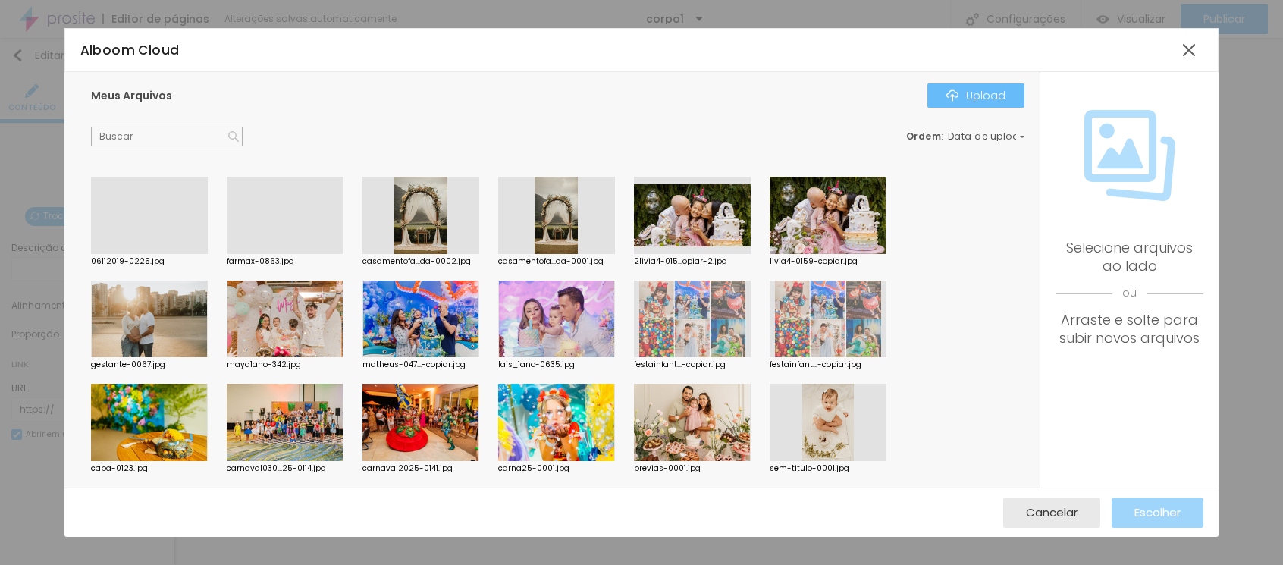
click at [979, 91] on div "Upload" at bounding box center [975, 95] width 59 height 12
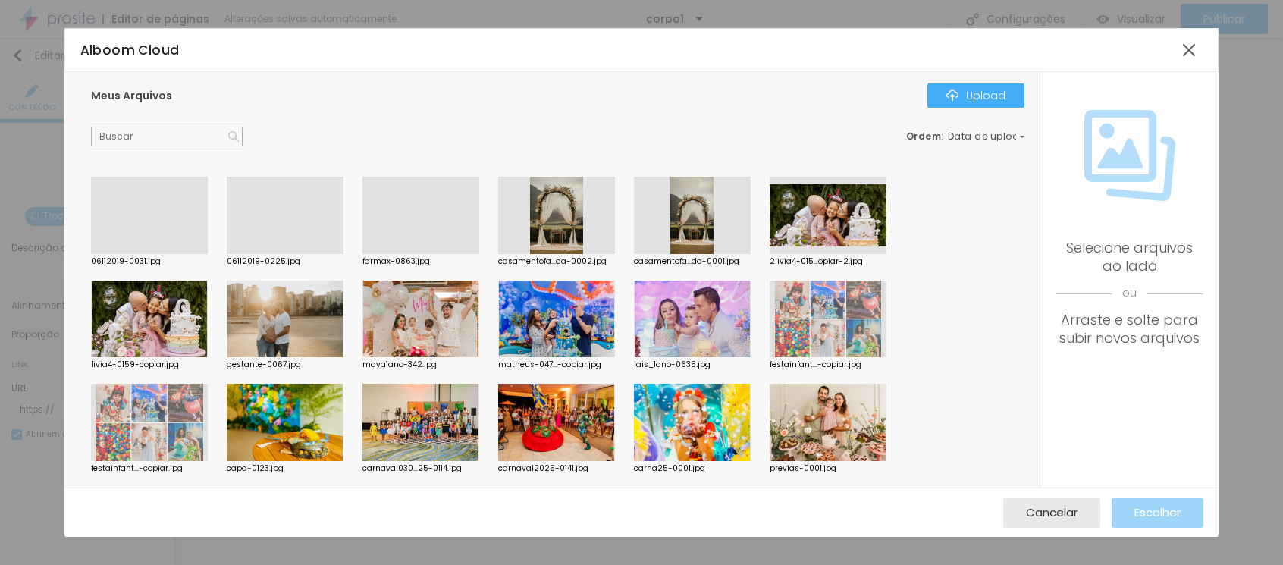
click at [143, 254] on div at bounding box center [149, 254] width 117 height 0
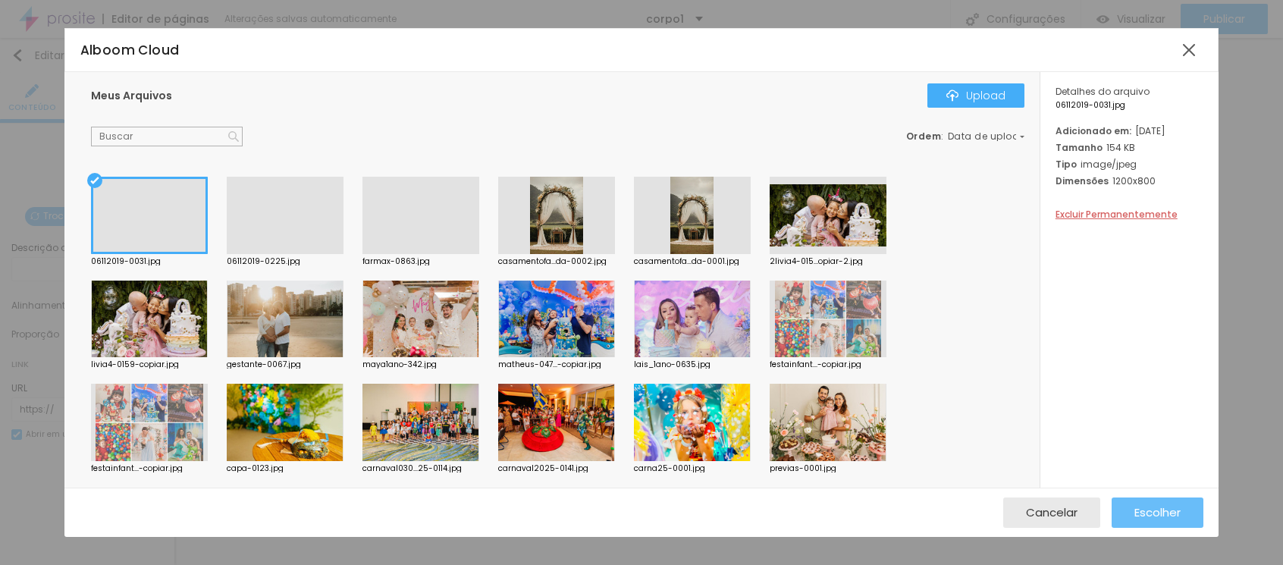
click at [1159, 509] on span "Escolher" at bounding box center [1157, 512] width 46 height 13
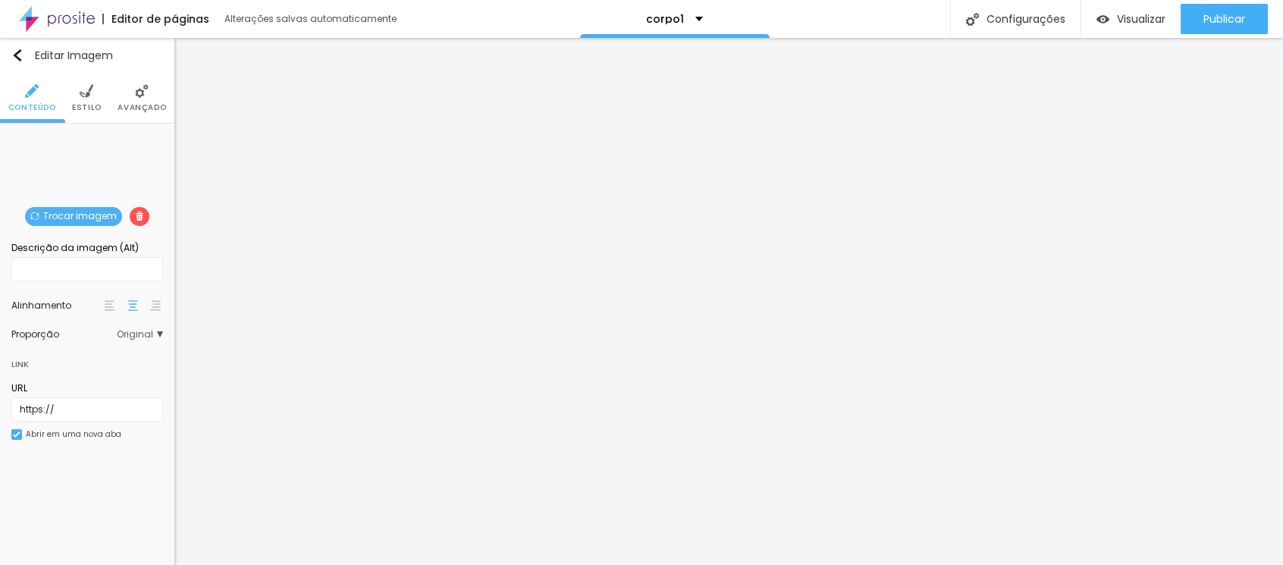
click at [61, 215] on span "Trocar imagem" at bounding box center [73, 216] width 97 height 19
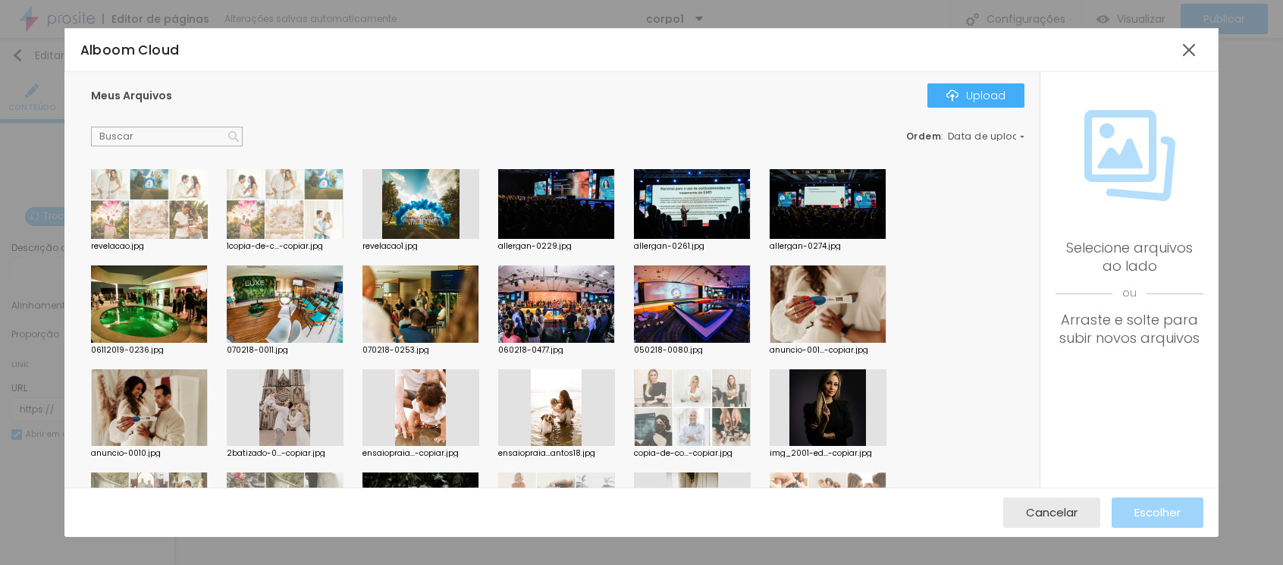
scroll to position [1050, 0]
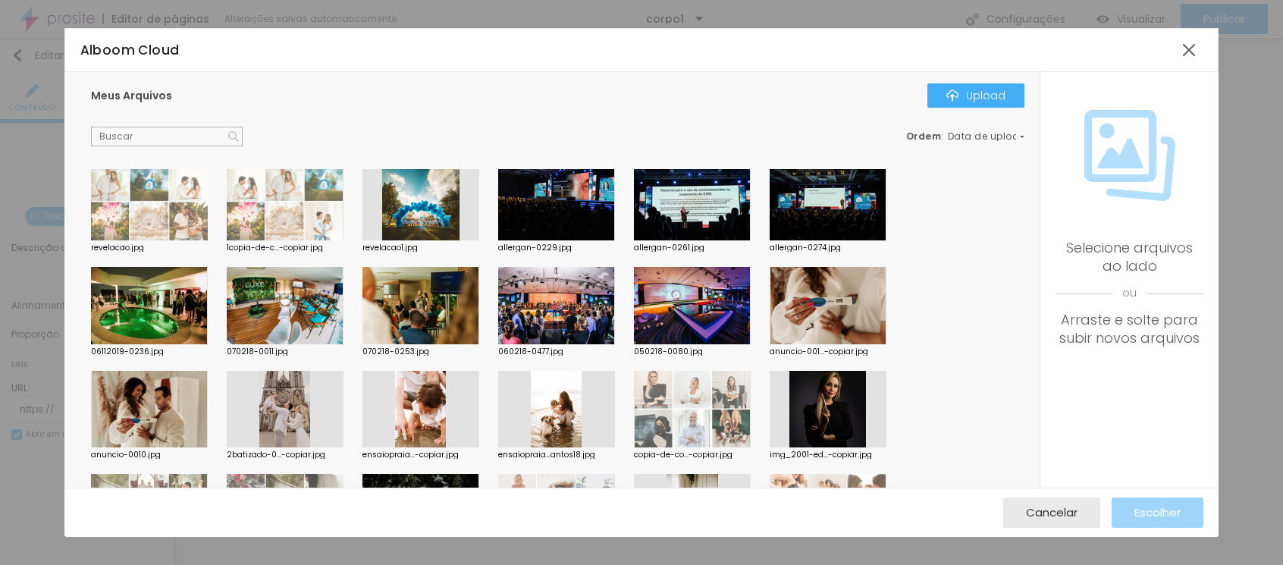
click at [157, 293] on div at bounding box center [149, 305] width 117 height 77
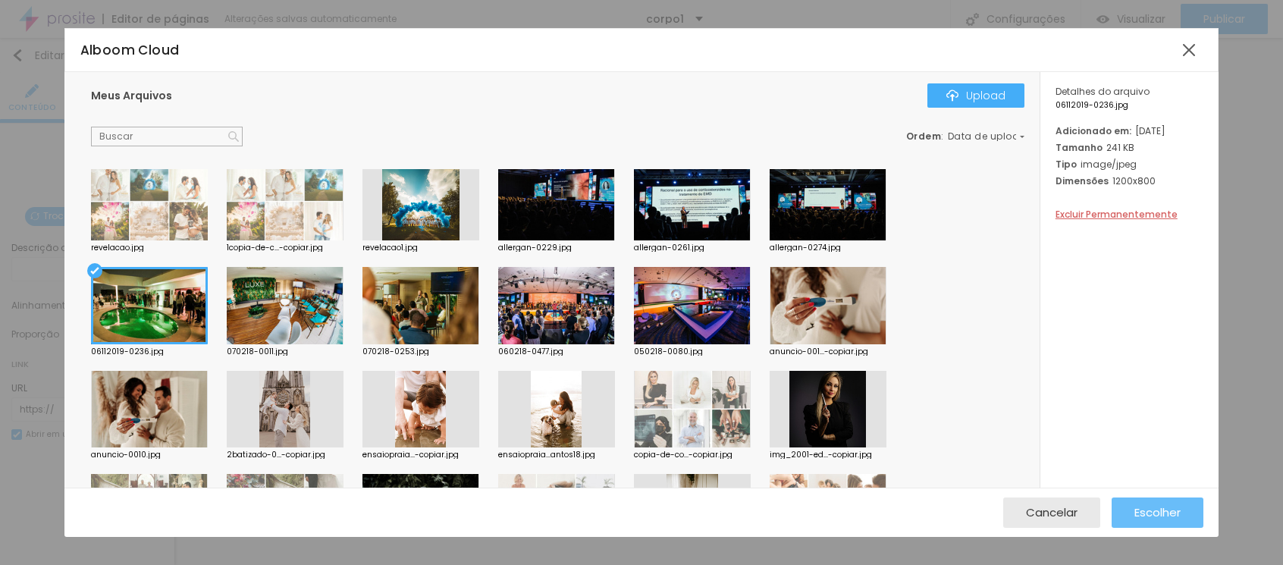
click at [1138, 512] on span "Escolher" at bounding box center [1157, 512] width 46 height 13
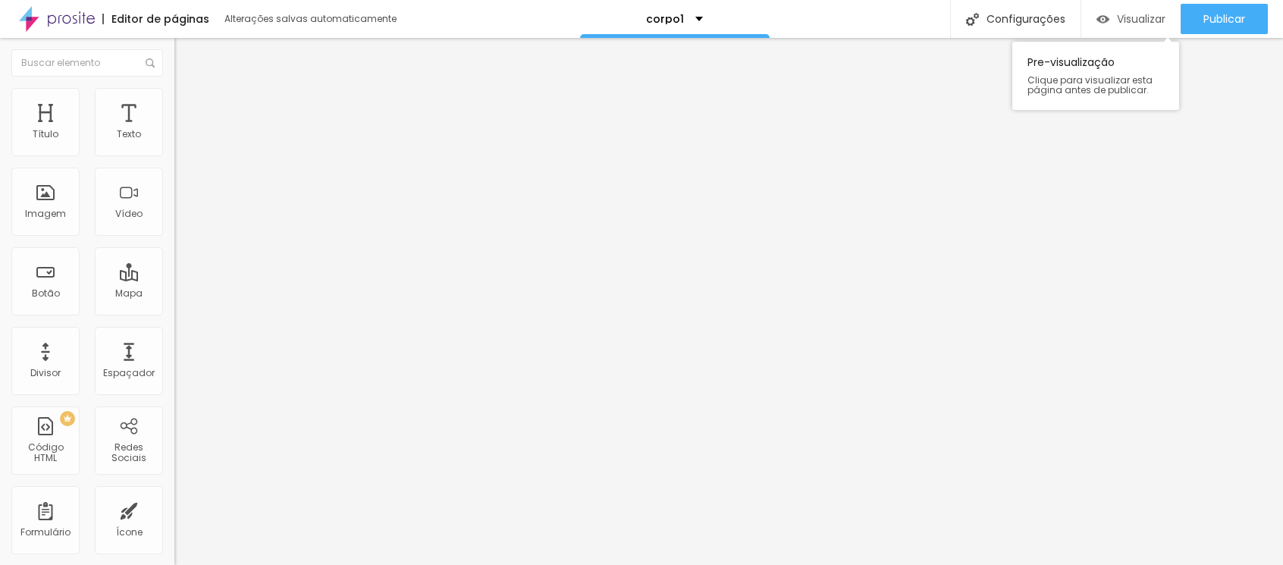
click at [1144, 17] on span "Visualizar" at bounding box center [1141, 19] width 49 height 12
